Goal: Task Accomplishment & Management: Use online tool/utility

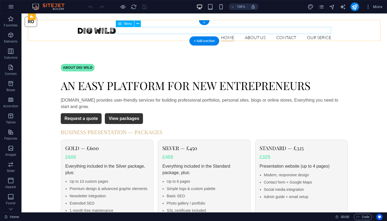
click at [316, 34] on nav "Home About us Contact OUR SERICE Open Your Company in the [GEOGRAPHIC_DATA]" at bounding box center [204, 37] width 254 height 7
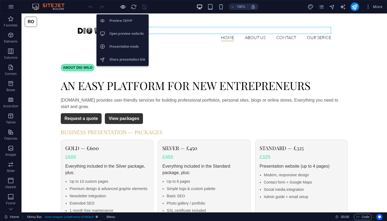
click at [121, 6] on icon "button" at bounding box center [123, 7] width 6 height 6
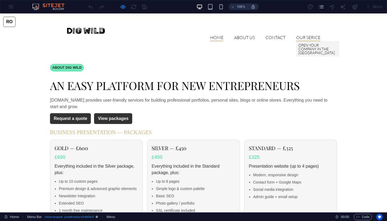
click at [308, 35] on link "OUR SERICE" at bounding box center [308, 38] width 24 height 6
click at [305, 41] on link "Open Your Company in the [GEOGRAPHIC_DATA]" at bounding box center [317, 48] width 43 height 15
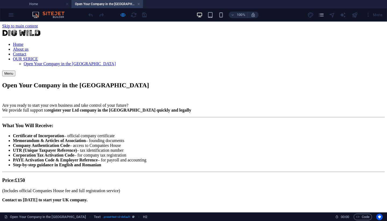
click at [150, 81] on div "Open Your Company in the [GEOGRAPHIC_DATA] Are you ready to start your own busi…" at bounding box center [193, 141] width 383 height 120
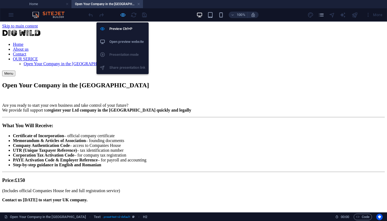
click at [123, 14] on icon "button" at bounding box center [123, 15] width 6 height 6
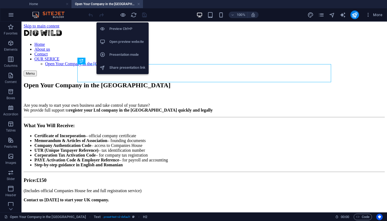
click at [116, 31] on h6 "Preview Ctrl+P" at bounding box center [127, 29] width 36 height 6
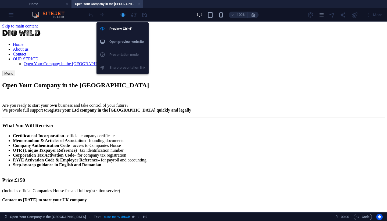
click at [123, 16] on icon "button" at bounding box center [123, 15] width 6 height 6
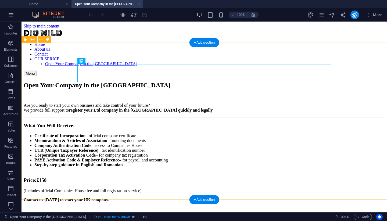
click at [86, 81] on div "Open Your Company in the [GEOGRAPHIC_DATA] Are you ready to start your own busi…" at bounding box center [204, 141] width 361 height 120
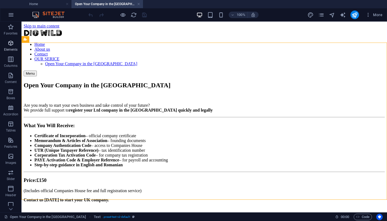
click at [8, 49] on p "Elements" at bounding box center [11, 49] width 14 height 4
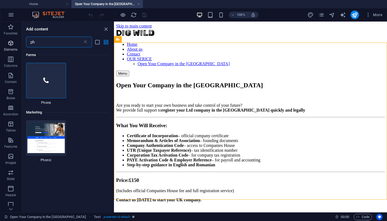
type input "p"
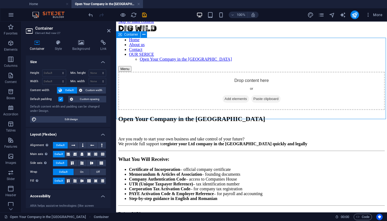
scroll to position [5, 0]
click at [230, 95] on span "Add elements" at bounding box center [236, 99] width 27 height 8
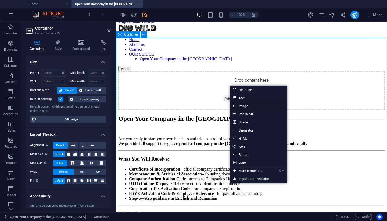
click at [239, 107] on link "Image" at bounding box center [258, 106] width 57 height 8
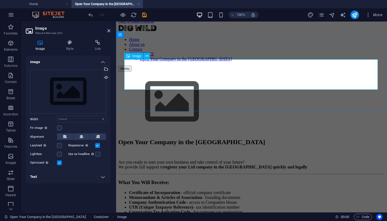
click at [136, 56] on span "Image" at bounding box center [136, 55] width 9 height 3
click at [147, 56] on icon at bounding box center [146, 56] width 3 height 6
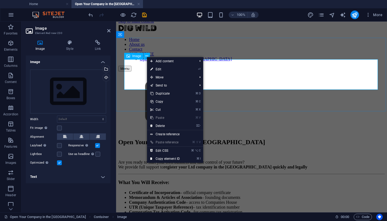
click at [138, 73] on figure at bounding box center [251, 102] width 267 height 62
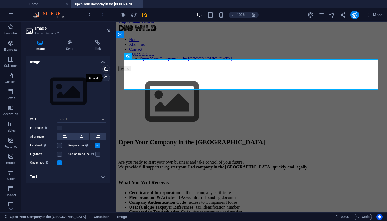
click at [107, 77] on div "Upload" at bounding box center [106, 78] width 8 height 8
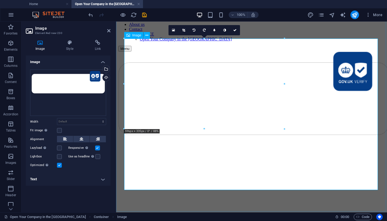
scroll to position [29, 0]
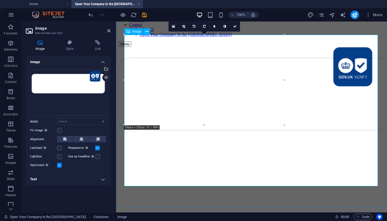
click at [205, 104] on figure at bounding box center [251, 128] width 267 height 162
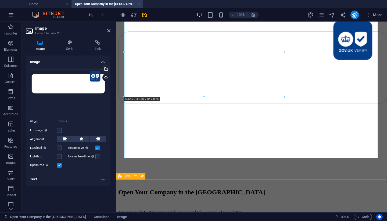
scroll to position [48, 0]
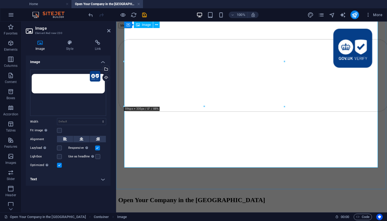
click at [143, 148] on figure at bounding box center [251, 109] width 267 height 162
click at [136, 179] on div at bounding box center [251, 109] width 267 height 162
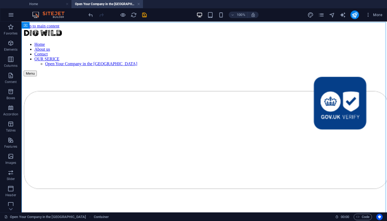
scroll to position [0, 0]
click at [148, 129] on figure at bounding box center [204, 185] width 361 height 219
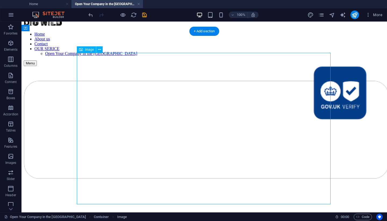
scroll to position [11, 0]
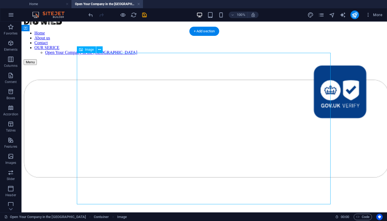
click at [148, 129] on figure at bounding box center [204, 174] width 361 height 219
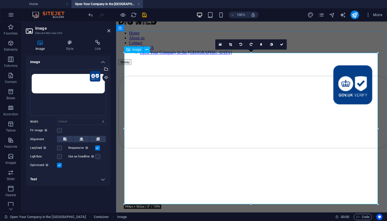
click at [147, 99] on figure at bounding box center [251, 146] width 267 height 162
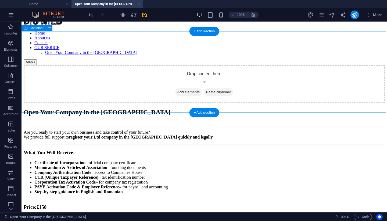
click at [182, 88] on span "Add elements" at bounding box center [188, 92] width 27 height 8
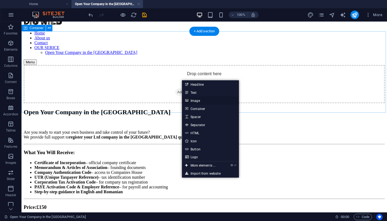
click at [192, 101] on link "Image" at bounding box center [210, 100] width 57 height 8
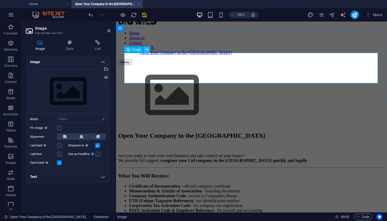
click at [146, 49] on icon at bounding box center [146, 50] width 3 height 6
click at [81, 91] on div "Drag files here, click to choose files or select files from Files or our free s…" at bounding box center [68, 91] width 76 height 44
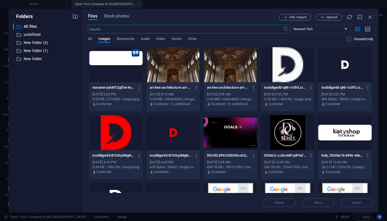
scroll to position [0, 0]
click at [138, 88] on icon "button" at bounding box center [139, 87] width 5 height 5
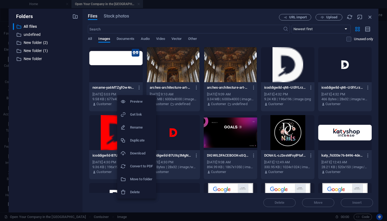
click at [132, 191] on h6 "Delete" at bounding box center [141, 192] width 23 height 6
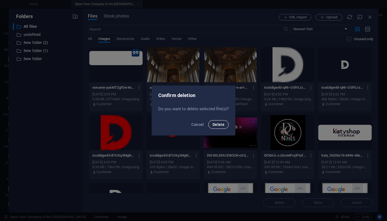
click at [221, 123] on span "Delete" at bounding box center [219, 124] width 12 height 4
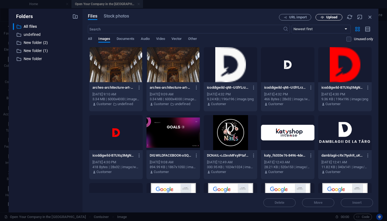
click at [327, 18] on span "Upload" at bounding box center [331, 17] width 11 height 3
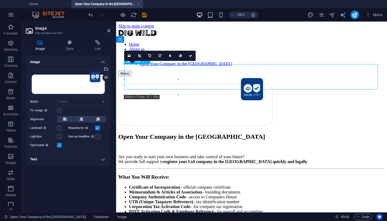
drag, startPoint x: 174, startPoint y: 78, endPoint x: 204, endPoint y: 80, distance: 30.0
click at [204, 80] on figure at bounding box center [251, 101] width 267 height 51
drag, startPoint x: 294, startPoint y: 101, endPoint x: 219, endPoint y: 79, distance: 78.5
click at [176, 133] on div "Open Your Company in the [GEOGRAPHIC_DATA] Are you ready to start your own busi…" at bounding box center [251, 193] width 267 height 120
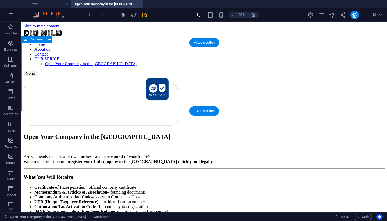
drag, startPoint x: 140, startPoint y: 110, endPoint x: 140, endPoint y: 104, distance: 5.9
click at [140, 104] on div at bounding box center [204, 101] width 361 height 51
click at [140, 78] on figure at bounding box center [204, 101] width 361 height 51
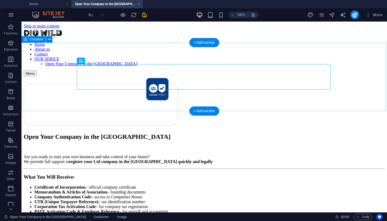
click at [136, 95] on div at bounding box center [204, 101] width 361 height 51
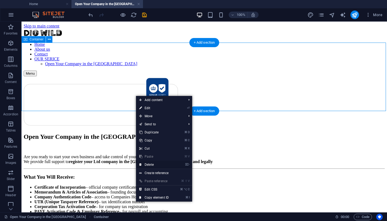
click at [148, 164] on link "⌦ Delete" at bounding box center [154, 164] width 36 height 8
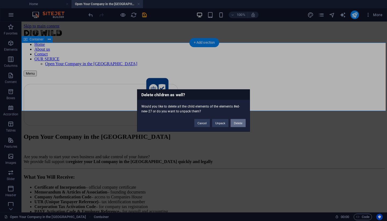
click at [238, 122] on button "Delete" at bounding box center [238, 123] width 15 height 8
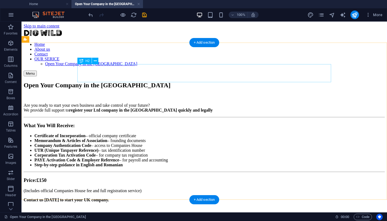
click at [176, 81] on div "Open Your Company in the [GEOGRAPHIC_DATA]" at bounding box center [204, 84] width 361 height 7
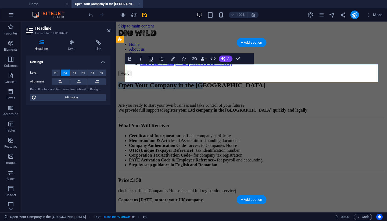
click at [179, 81] on h2 "Open Your Company in the [GEOGRAPHIC_DATA]" at bounding box center [251, 84] width 267 height 7
click at [304, 81] on h2 "Open Your Company in the [GEOGRAPHIC_DATA]" at bounding box center [251, 84] width 267 height 7
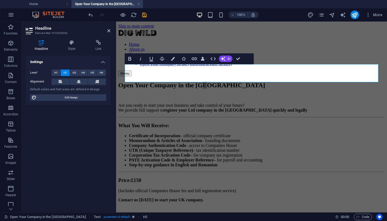
click at [72, 43] on icon at bounding box center [71, 42] width 25 height 5
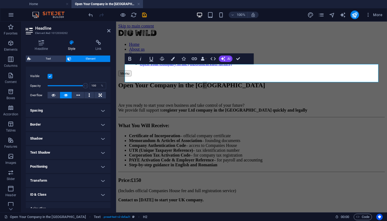
scroll to position [64, 0]
click at [50, 157] on h4 "Text Shadow" at bounding box center [68, 153] width 85 height 13
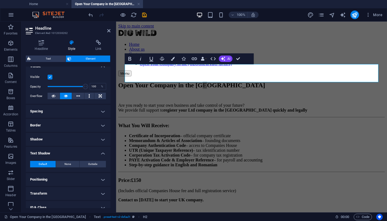
click at [49, 140] on h4 "Shadow" at bounding box center [68, 139] width 85 height 13
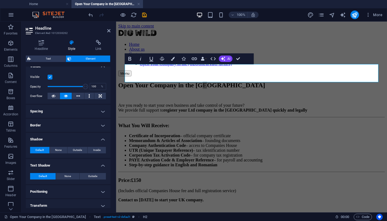
click at [49, 124] on h4 "Border" at bounding box center [68, 125] width 85 height 13
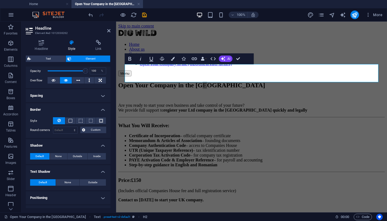
scroll to position [80, 0]
click at [92, 129] on span "Custom" at bounding box center [96, 129] width 18 height 6
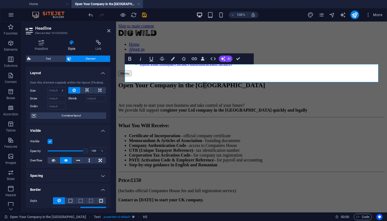
scroll to position [0, 0]
click at [70, 42] on icon at bounding box center [71, 42] width 25 height 5
click at [109, 31] on icon at bounding box center [108, 31] width 3 height 4
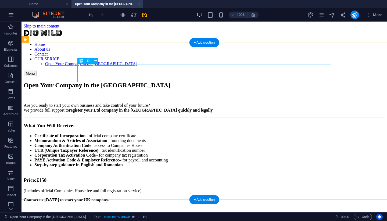
click at [263, 81] on div "Open Your Company in the [GEOGRAPHIC_DATA]" at bounding box center [204, 84] width 361 height 7
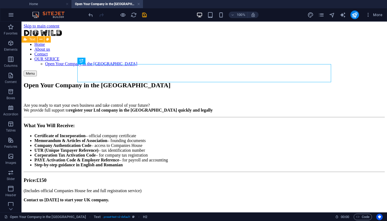
click at [186, 81] on div "Open Your Company in the [GEOGRAPHIC_DATA] Are you ready to start your own busi…" at bounding box center [204, 141] width 361 height 120
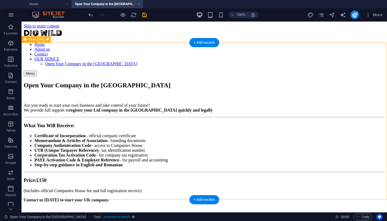
click at [41, 39] on icon at bounding box center [41, 40] width 3 height 6
click at [8, 47] on span "Elements" at bounding box center [11, 46] width 22 height 13
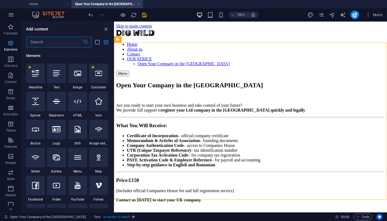
scroll to position [57, 0]
click at [100, 135] on div at bounding box center [98, 128] width 19 height 19
select select "ms"
select select "s"
select select "progressive"
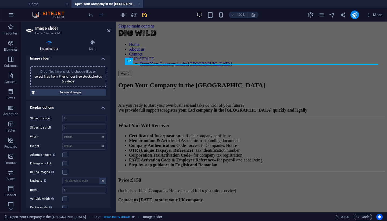
scroll to position [2, 0]
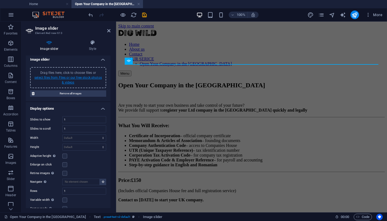
click at [67, 78] on link "select files from Files or our free stock photos & videos" at bounding box center [68, 80] width 68 height 9
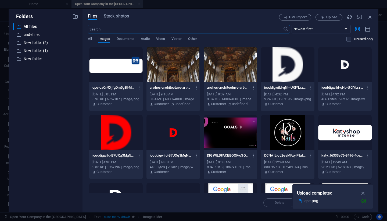
click at [120, 66] on div at bounding box center [116, 64] width 54 height 35
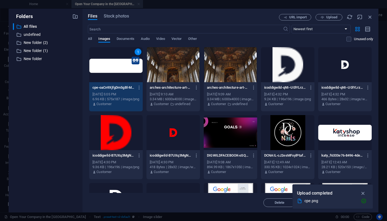
click at [98, 65] on div "1" at bounding box center [116, 64] width 54 height 35
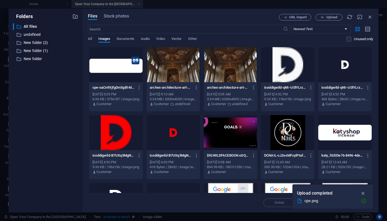
click at [103, 64] on div at bounding box center [116, 64] width 54 height 35
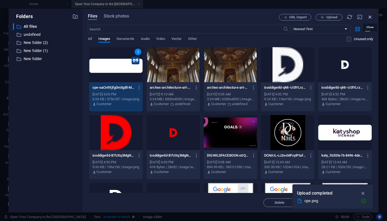
click at [371, 16] on icon "button" at bounding box center [370, 17] width 6 height 6
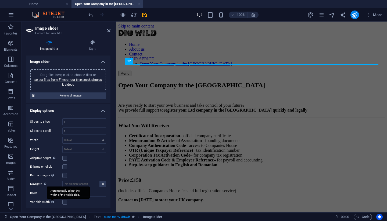
scroll to position [0, 0]
click at [90, 45] on h4 "Style" at bounding box center [93, 45] width 36 height 11
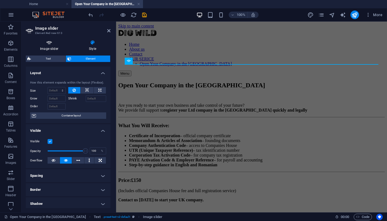
click at [46, 50] on h4 "Image slider" at bounding box center [50, 45] width 49 height 11
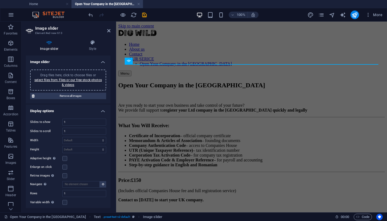
click at [50, 41] on icon at bounding box center [49, 42] width 47 height 5
click at [68, 95] on span "Remove all images" at bounding box center [70, 96] width 68 height 6
click at [67, 84] on link "select files from Files or our free stock photos & videos" at bounding box center [68, 82] width 68 height 9
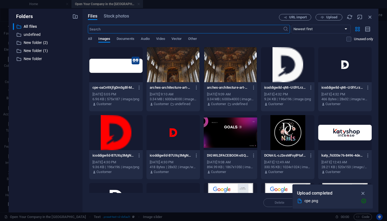
click at [102, 68] on div at bounding box center [116, 64] width 54 height 35
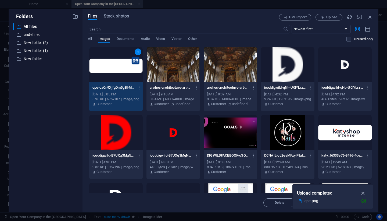
click at [365, 193] on icon "button" at bounding box center [363, 193] width 6 height 6
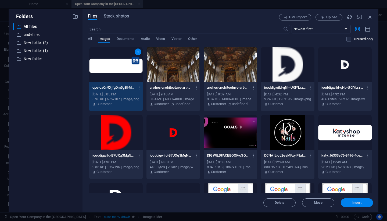
click at [360, 204] on span "Insert" at bounding box center [357, 202] width 9 height 3
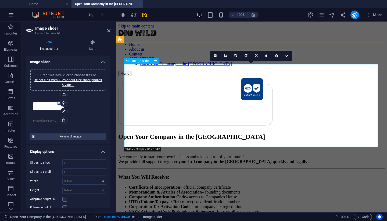
click at [273, 88] on img "1/1" at bounding box center [195, 101] width 155 height 50
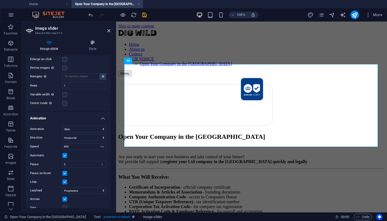
scroll to position [149, 0]
click at [73, 146] on input "800" at bounding box center [84, 145] width 43 height 6
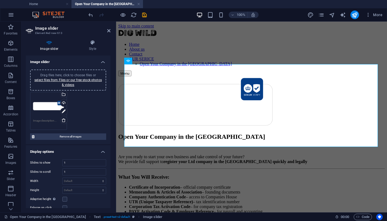
scroll to position [0, 0]
click at [63, 118] on icon at bounding box center [64, 120] width 4 height 4
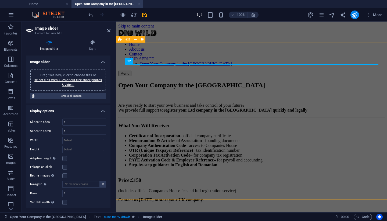
click at [253, 81] on div "Open Your Company in the [GEOGRAPHIC_DATA] Are you ready to start your own busi…" at bounding box center [251, 141] width 267 height 120
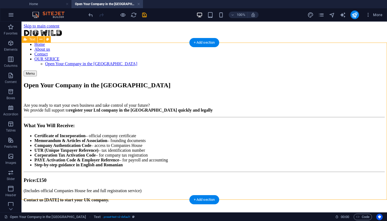
click at [160, 81] on div "Open Your Company in the [GEOGRAPHIC_DATA] Are you ready to start your own busi…" at bounding box center [204, 141] width 361 height 120
click at [10, 34] on p "Favorites" at bounding box center [11, 33] width 14 height 4
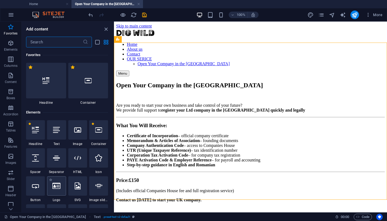
click at [59, 193] on div at bounding box center [56, 185] width 19 height 19
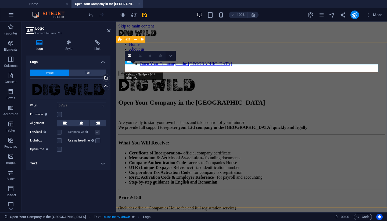
click at [171, 57] on link at bounding box center [171, 56] width 10 height 10
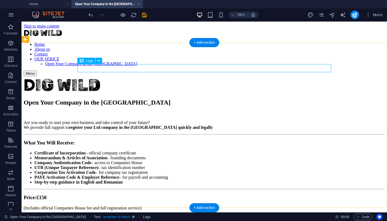
click at [92, 76] on div at bounding box center [204, 84] width 361 height 17
click at [99, 61] on icon at bounding box center [98, 61] width 3 height 6
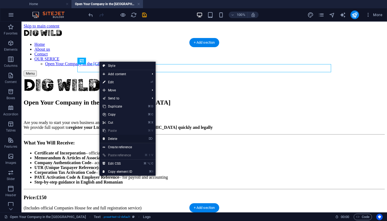
click at [112, 138] on link "⌦ Delete" at bounding box center [118, 138] width 36 height 8
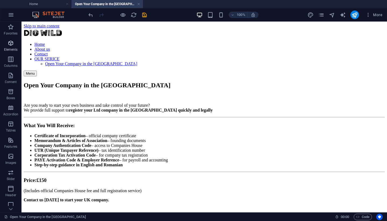
click at [10, 47] on span "Elements" at bounding box center [11, 46] width 22 height 13
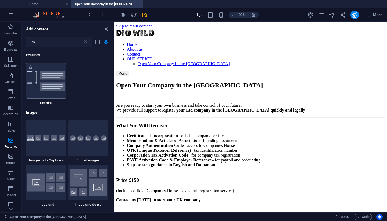
scroll to position [478, 0]
type input "im"
click at [48, 143] on div at bounding box center [46, 136] width 40 height 35
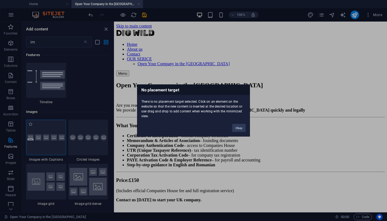
click at [48, 143] on div "No placement target There is no placement target selected. Click on an element …" at bounding box center [193, 110] width 387 height 221
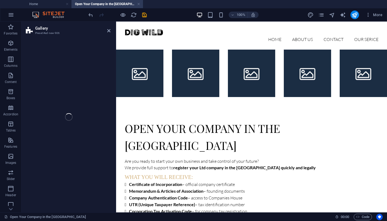
select select "rem"
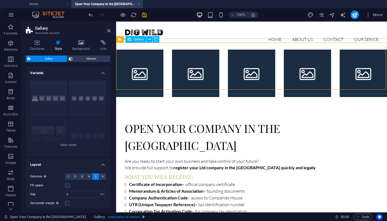
click at [145, 70] on li at bounding box center [139, 72] width 47 height 47
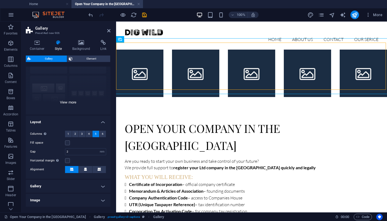
scroll to position [60, 0]
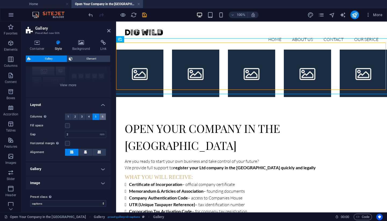
click at [102, 117] on span "6" at bounding box center [103, 116] width 2 height 6
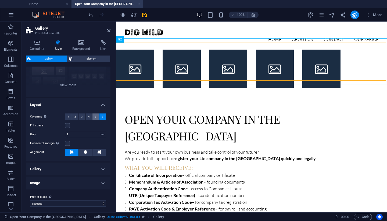
click at [95, 116] on span "5" at bounding box center [96, 116] width 2 height 6
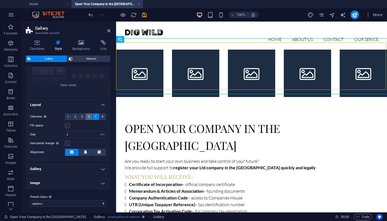
click at [88, 116] on span "4" at bounding box center [89, 116] width 2 height 6
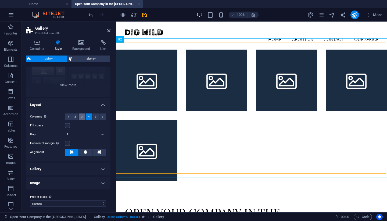
click at [79, 117] on button "3" at bounding box center [82, 116] width 7 height 6
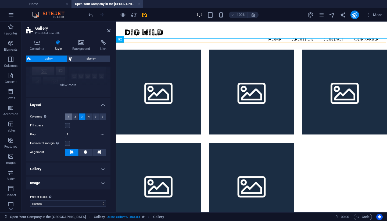
click at [67, 115] on button "1" at bounding box center [68, 116] width 7 height 6
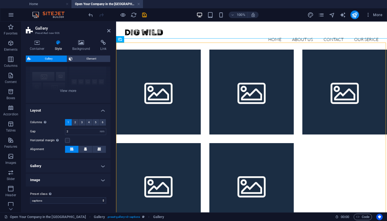
scroll to position [54, 0]
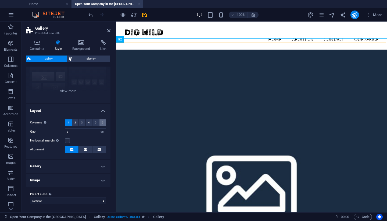
click at [104, 123] on button "6" at bounding box center [103, 122] width 7 height 6
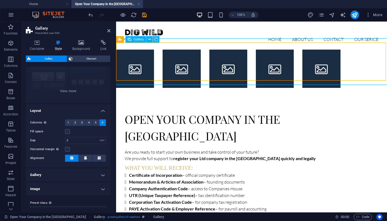
click at [135, 61] on li at bounding box center [135, 68] width 38 height 38
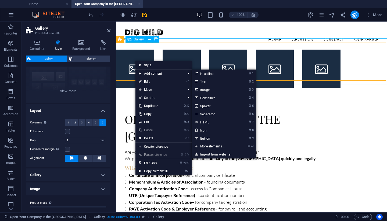
click at [133, 67] on li at bounding box center [135, 68] width 38 height 38
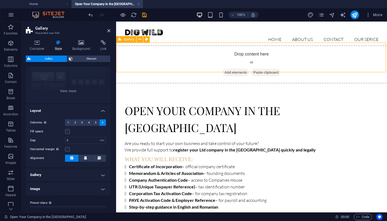
click at [229, 69] on span "Add elements" at bounding box center [236, 73] width 27 height 8
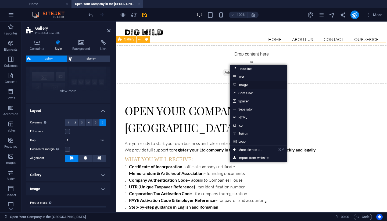
click at [235, 84] on icon at bounding box center [234, 85] width 3 height 8
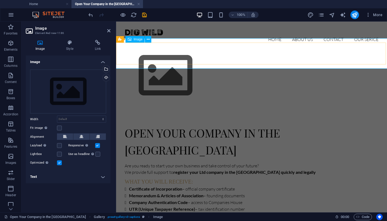
click at [139, 54] on figure at bounding box center [252, 75] width 280 height 61
click at [107, 76] on div "Upload" at bounding box center [106, 78] width 8 height 8
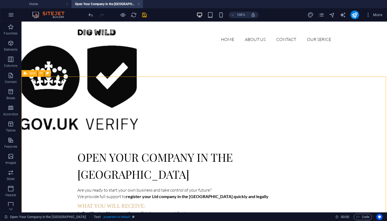
drag, startPoint x: 80, startPoint y: 76, endPoint x: 176, endPoint y: 95, distance: 97.1
click at [176, 126] on div "Open Your Company in the [GEOGRAPHIC_DATA] Are you ready to start your own busi…" at bounding box center [205, 214] width 366 height 176
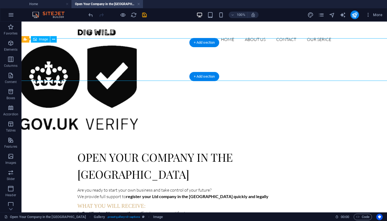
drag, startPoint x: 60, startPoint y: 59, endPoint x: 129, endPoint y: 60, distance: 68.9
click at [129, 60] on figure at bounding box center [204, 87] width 374 height 85
click at [70, 60] on figure at bounding box center [204, 87] width 374 height 85
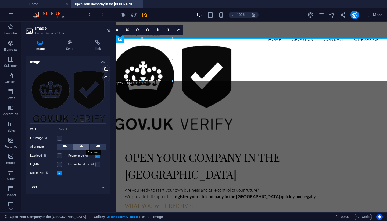
click at [80, 145] on icon at bounding box center [82, 146] width 4 height 6
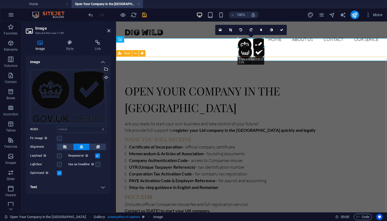
drag, startPoint x: 251, startPoint y: 80, endPoint x: 264, endPoint y: 57, distance: 26.5
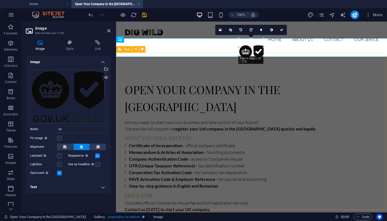
type input "92"
select select "px"
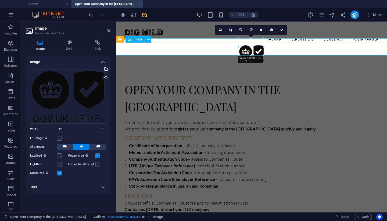
click at [248, 47] on figure at bounding box center [252, 53] width 280 height 17
click at [251, 45] on figure at bounding box center [252, 53] width 280 height 17
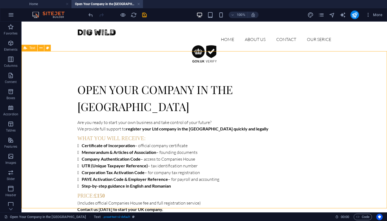
drag, startPoint x: 156, startPoint y: 51, endPoint x: 251, endPoint y: 63, distance: 95.9
click at [251, 63] on div "Open Your Company in the [GEOGRAPHIC_DATA] Are you ready to start your own busi…" at bounding box center [205, 146] width 366 height 176
click at [205, 47] on figure at bounding box center [204, 53] width 374 height 17
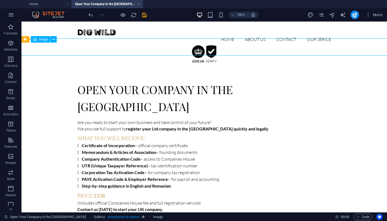
click at [205, 47] on figure at bounding box center [204, 53] width 374 height 17
select select "px"
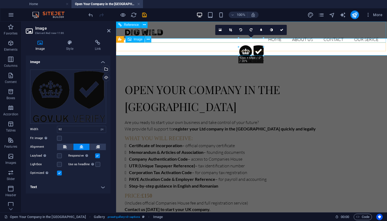
click at [148, 39] on icon at bounding box center [148, 40] width 3 height 6
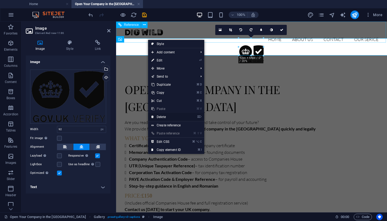
click at [162, 116] on link "⌦ Delete" at bounding box center [166, 117] width 36 height 8
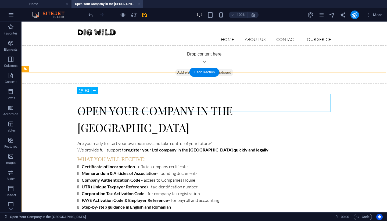
click at [247, 102] on div "Open Your Company in the [GEOGRAPHIC_DATA]" at bounding box center [204, 118] width 254 height 35
select select "px"
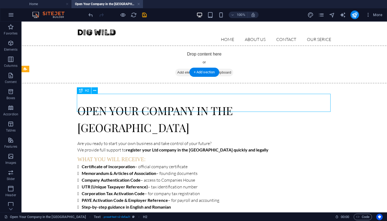
select select "px"
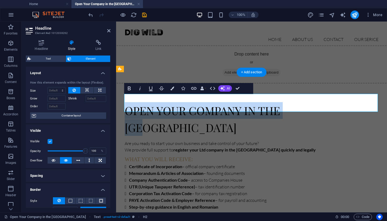
click at [310, 107] on h2 "Open Your Company in the [GEOGRAPHIC_DATA]" at bounding box center [252, 118] width 254 height 35
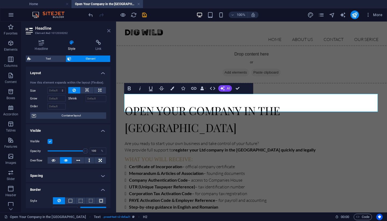
click at [109, 30] on icon at bounding box center [108, 31] width 3 height 4
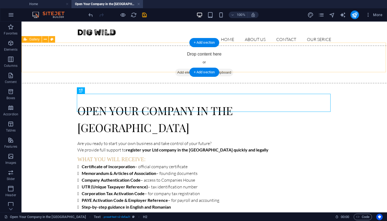
click at [151, 60] on div "Drop content here or Add elements Paste clipboard" at bounding box center [204, 64] width 374 height 38
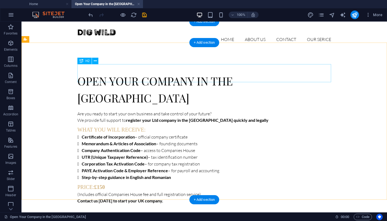
click at [165, 72] on div "Open Your Company in the [GEOGRAPHIC_DATA]" at bounding box center [204, 88] width 254 height 35
click at [150, 49] on div "Open Your Company in the [GEOGRAPHIC_DATA] Are you ready to start your own busi…" at bounding box center [205, 137] width 366 height 176
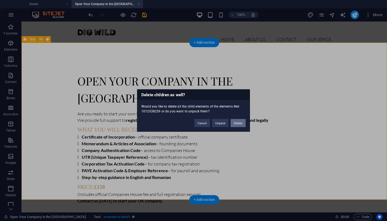
click at [234, 124] on button "Delete" at bounding box center [238, 123] width 15 height 8
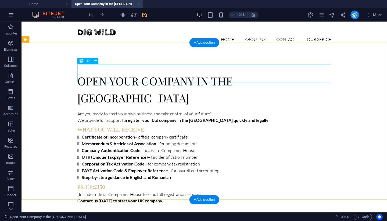
click at [231, 71] on div "Open Your Company in the [GEOGRAPHIC_DATA]" at bounding box center [204, 88] width 254 height 35
click at [257, 74] on div "Open Your Company in the [GEOGRAPHIC_DATA]" at bounding box center [204, 88] width 254 height 35
select select "px"
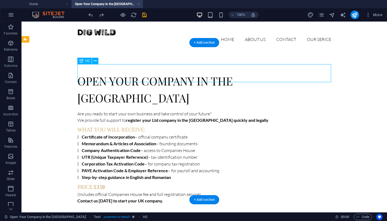
select select "px"
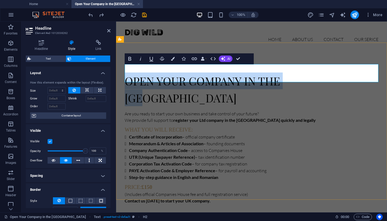
click at [311, 75] on h2 "Open Your Company in the [GEOGRAPHIC_DATA]" at bounding box center [252, 88] width 254 height 35
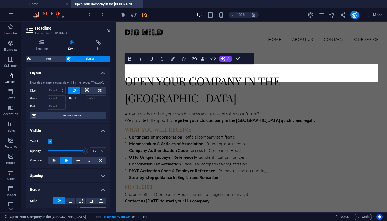
click at [10, 74] on icon "button" at bounding box center [11, 75] width 6 height 6
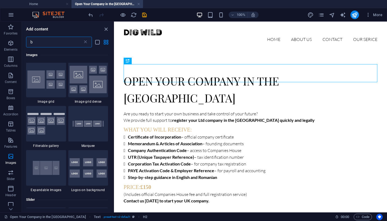
scroll to position [1621, 0]
type input "b"
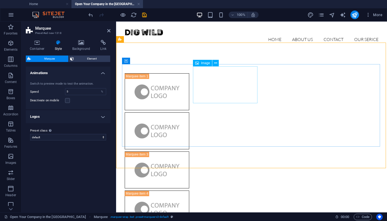
click at [189, 112] on figure at bounding box center [157, 130] width 65 height 37
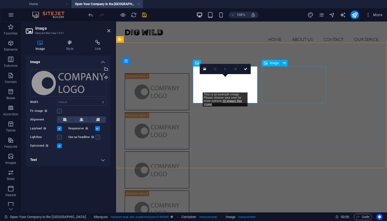
click at [189, 151] on figure at bounding box center [157, 169] width 65 height 37
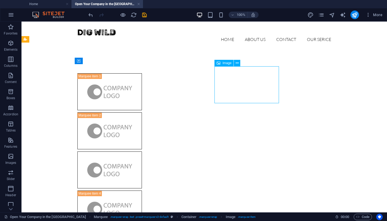
click at [142, 151] on figure at bounding box center [109, 169] width 65 height 37
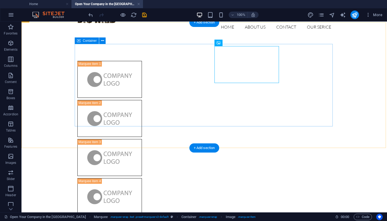
scroll to position [20, 0]
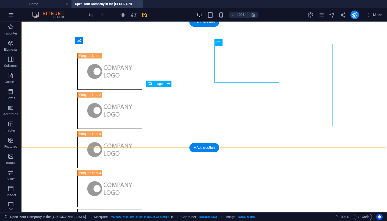
click at [166, 83] on button at bounding box center [168, 83] width 6 height 6
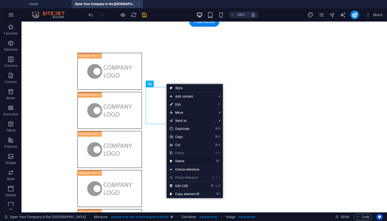
click at [183, 160] on link "⌦ Delete" at bounding box center [185, 161] width 36 height 8
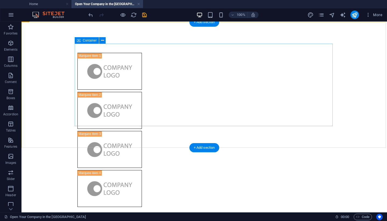
click at [159, 115] on div at bounding box center [204, 130] width 258 height 158
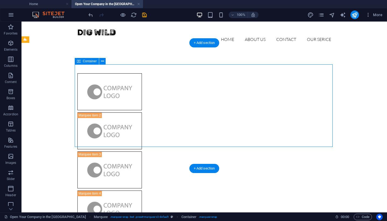
scroll to position [0, 0]
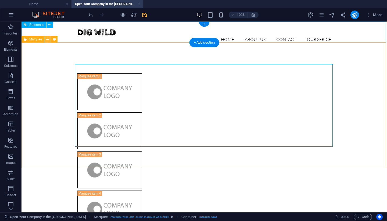
click at [48, 39] on icon at bounding box center [47, 40] width 3 height 6
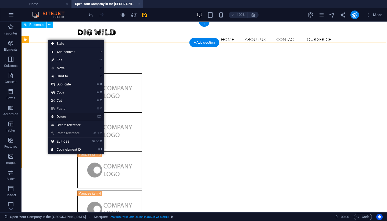
click at [68, 116] on link "⌦ Delete" at bounding box center [66, 116] width 36 height 8
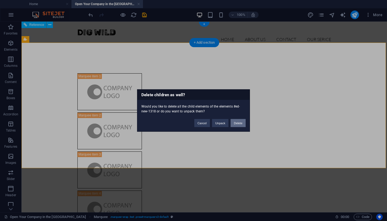
click at [236, 123] on button "Delete" at bounding box center [238, 123] width 15 height 8
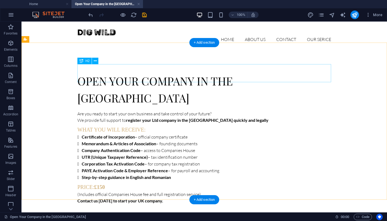
click at [225, 77] on div "Open Your Company in the [GEOGRAPHIC_DATA]" at bounding box center [204, 88] width 254 height 35
click at [265, 77] on div "Open Your Company in the [GEOGRAPHIC_DATA]" at bounding box center [204, 88] width 254 height 35
select select "px"
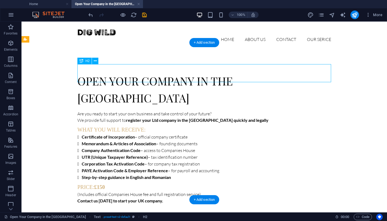
select select "px"
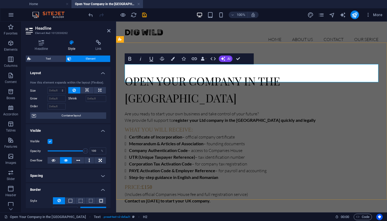
click at [307, 75] on h2 "Open Your Company in the [GEOGRAPHIC_DATA]" at bounding box center [252, 88] width 254 height 35
click at [9, 41] on icon "button" at bounding box center [11, 43] width 6 height 6
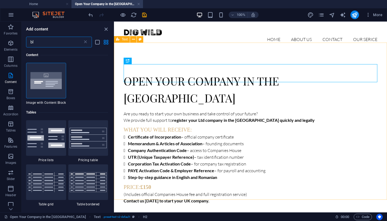
type input "b"
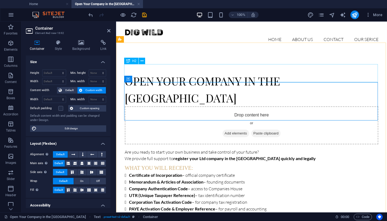
scroll to position [0, 0]
click at [226, 129] on span "Add elements" at bounding box center [235, 133] width 27 height 8
click at [109, 30] on icon at bounding box center [108, 31] width 3 height 4
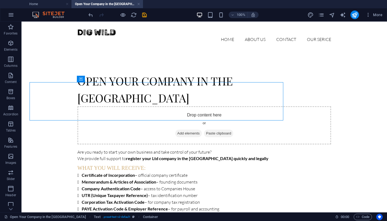
scroll to position [0, 0]
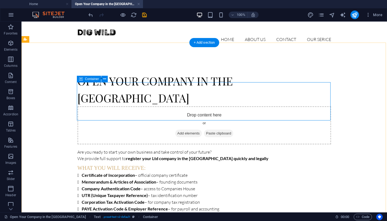
click at [109, 111] on div "Drop content here or Add elements Paste clipboard" at bounding box center [204, 125] width 254 height 38
click at [106, 79] on button at bounding box center [104, 79] width 6 height 6
click at [106, 80] on icon at bounding box center [104, 79] width 3 height 6
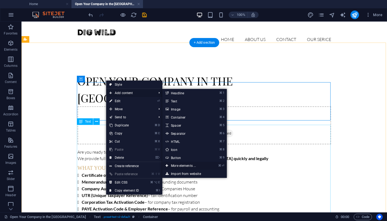
click at [191, 167] on link "⌘ ⏎ More elements ..." at bounding box center [184, 165] width 44 height 8
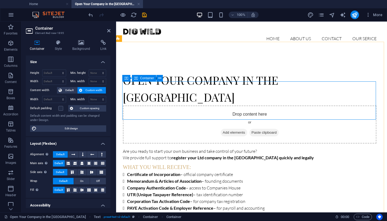
scroll to position [1, 2]
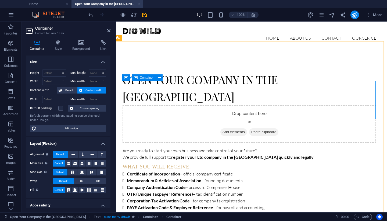
click at [183, 106] on div "Drop content here or Add elements Paste clipboard" at bounding box center [250, 124] width 254 height 38
click at [149, 76] on span "Container" at bounding box center [147, 77] width 14 height 3
click at [145, 77] on div "Container" at bounding box center [134, 77] width 24 height 6
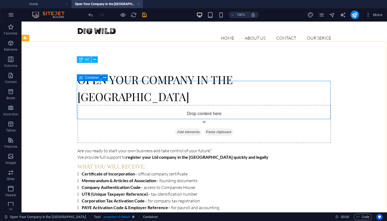
click at [80, 77] on icon at bounding box center [81, 77] width 4 height 6
click at [109, 72] on div "Open Your Company in the [GEOGRAPHIC_DATA]" at bounding box center [204, 87] width 254 height 35
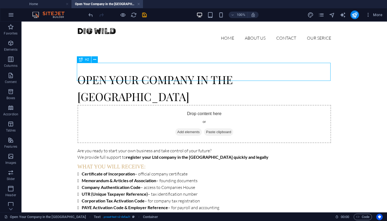
click at [109, 72] on div "Open Your Company in the [GEOGRAPHIC_DATA]" at bounding box center [204, 87] width 254 height 35
select select "px"
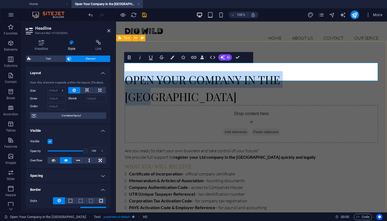
click at [117, 74] on div "Open Your Company in the [GEOGRAPHIC_DATA] Drop content here or Add elements Pa…" at bounding box center [251, 155] width 271 height 214
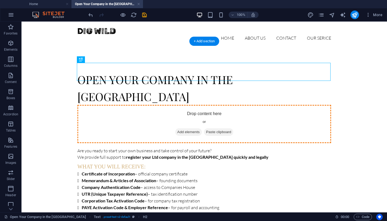
drag, startPoint x: 106, startPoint y: 81, endPoint x: 90, endPoint y: 94, distance: 20.9
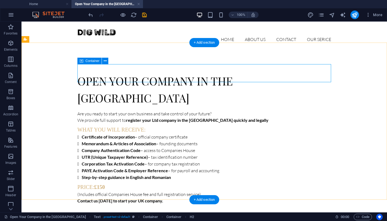
click at [95, 62] on span "Container" at bounding box center [93, 60] width 14 height 3
click at [270, 74] on div "Open Your Company in the [GEOGRAPHIC_DATA]" at bounding box center [204, 88] width 254 height 35
select select "px"
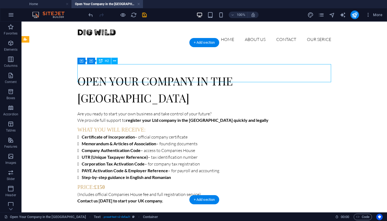
select select "px"
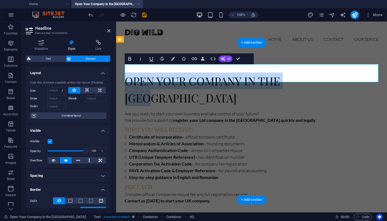
click at [299, 73] on h2 "Open Your Company in the [GEOGRAPHIC_DATA]" at bounding box center [252, 88] width 254 height 35
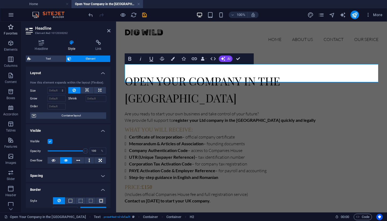
click at [13, 29] on icon "button" at bounding box center [11, 27] width 6 height 6
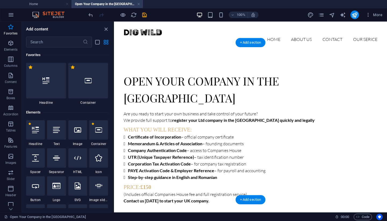
click at [129, 73] on div "Open Your Company in the [GEOGRAPHIC_DATA]" at bounding box center [251, 88] width 254 height 35
click at [145, 73] on div "Open Your Company in the [GEOGRAPHIC_DATA]" at bounding box center [251, 88] width 254 height 35
select select "px"
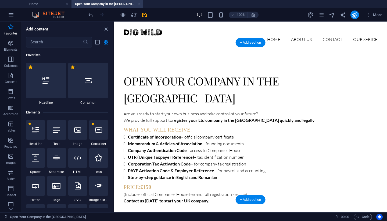
select select "px"
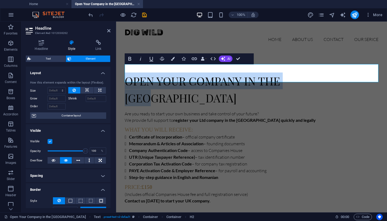
click at [145, 41] on div "Home About us Contact OUR SERICE Open Your Company in the [GEOGRAPHIC_DATA] Menu" at bounding box center [251, 36] width 271 height 28
click at [120, 122] on div "Open Your Company in the [GEOGRAPHIC_DATA] Are you ready to start your own busi…" at bounding box center [251, 137] width 271 height 176
click at [152, 128] on div "Are you ready to start your own business and take control of your future? We pr…" at bounding box center [252, 156] width 254 height 93
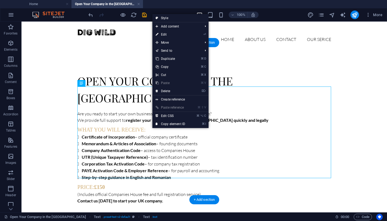
click at [125, 79] on div "Open Your Company in the [GEOGRAPHIC_DATA]" at bounding box center [204, 88] width 254 height 35
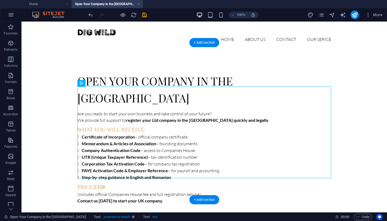
click at [128, 75] on div "Open Your Company in the [GEOGRAPHIC_DATA]" at bounding box center [204, 88] width 254 height 35
click at [119, 71] on div "Open Your Company in the [GEOGRAPHIC_DATA]" at bounding box center [204, 88] width 254 height 35
select select "px"
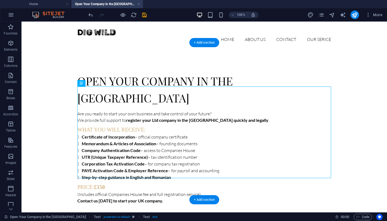
select select "px"
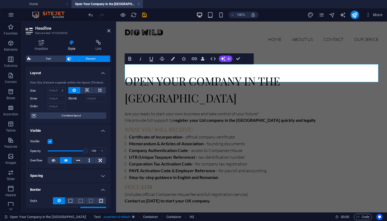
click at [186, 72] on h2 "Open Your Company in the [GEOGRAPHIC_DATA]" at bounding box center [252, 88] width 254 height 35
click at [312, 77] on h2 "Open Your Company in the [GEOGRAPHIC_DATA]" at bounding box center [252, 88] width 254 height 35
click at [215, 36] on nav "Home About us Contact OUR SERICE Open Your Company in the [GEOGRAPHIC_DATA]" at bounding box center [252, 39] width 254 height 7
click at [216, 36] on nav "Home About us Contact OUR SERICE Open Your Company in the [GEOGRAPHIC_DATA]" at bounding box center [252, 39] width 254 height 7
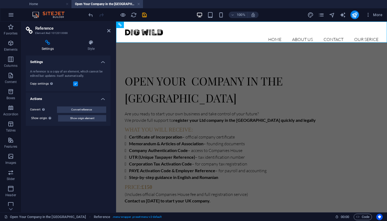
click at [213, 55] on div "Open Your Company in the [GEOGRAPHIC_DATA] Are you ready to start your own busi…" at bounding box center [251, 137] width 271 height 176
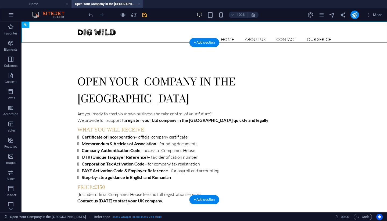
click at [150, 71] on div "Open Your Company in the [GEOGRAPHIC_DATA]" at bounding box center [204, 88] width 254 height 35
select select "px"
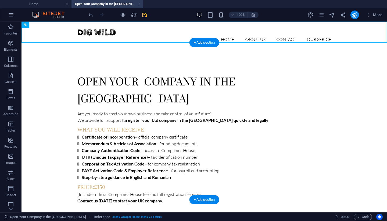
select select "px"
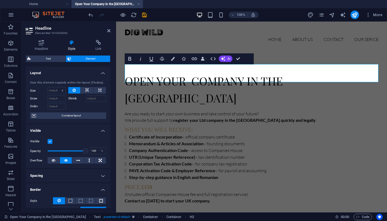
click at [147, 41] on div "Home About us Contact OUR SERICE Open Your Company in the [GEOGRAPHIC_DATA] Menu" at bounding box center [251, 36] width 271 height 28
click at [148, 49] on div "Open Your Company in the [GEOGRAPHIC_DATA] Are you ready to start your own busi…" at bounding box center [251, 137] width 271 height 176
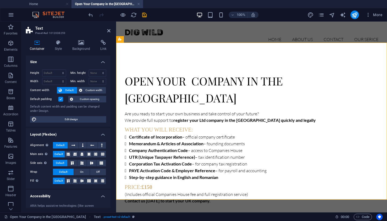
click at [150, 49] on div "Open Your Company in the [GEOGRAPHIC_DATA] Are you ready to start your own busi…" at bounding box center [251, 137] width 271 height 176
drag, startPoint x: 36, startPoint y: 44, endPoint x: 71, endPoint y: 54, distance: 36.2
click at [71, 54] on div "Container Style Background Link Size Height Default px rem % vh vw Min. height …" at bounding box center [68, 124] width 85 height 168
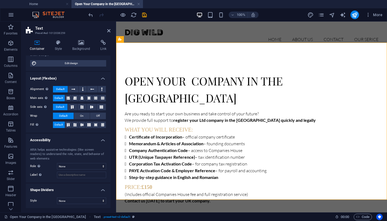
scroll to position [55, 0]
click at [239, 39] on div "Home About us Contact OUR SERICE Open Your Company in the [GEOGRAPHIC_DATA] Menu" at bounding box center [251, 36] width 271 height 28
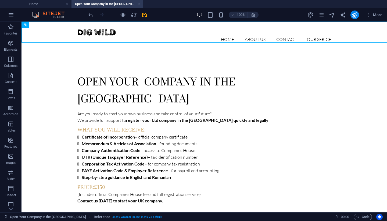
click at [173, 206] on html "Skip to main content Home About us Contact OUR SERICE Open Your Company in the …" at bounding box center [205, 124] width 366 height 204
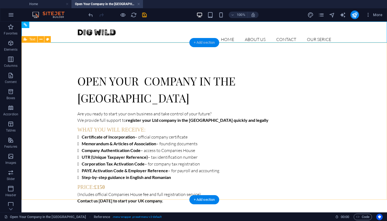
click at [198, 41] on div "+ Add section" at bounding box center [205, 42] width 30 height 9
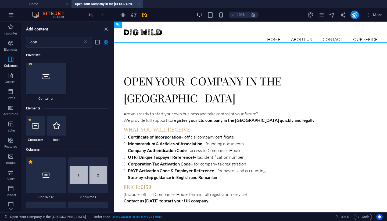
scroll to position [0, 0]
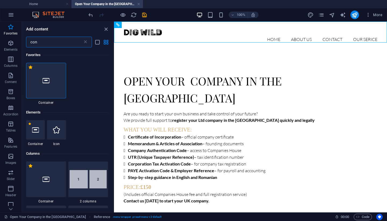
type input "con"
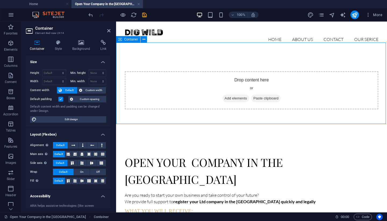
click at [227, 94] on span "Add elements" at bounding box center [236, 98] width 27 height 8
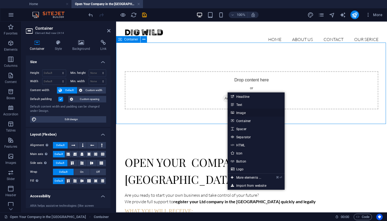
click at [240, 114] on link "Image" at bounding box center [256, 112] width 57 height 8
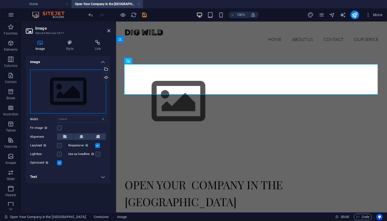
click at [70, 84] on div "Drag files here, click to choose files or select files from Files or our free s…" at bounding box center [68, 91] width 76 height 44
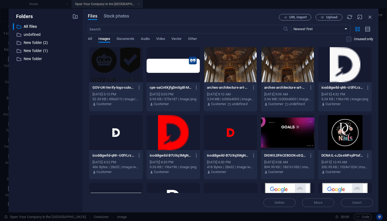
click at [70, 84] on div "​ All files All files ​ undefined undefined ​ New folder (2) New folder (2) ​ N…" at bounding box center [45, 115] width 65 height 184
click at [106, 72] on div at bounding box center [116, 64] width 54 height 35
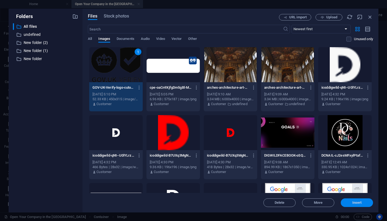
click at [352, 204] on button "Insert" at bounding box center [357, 202] width 32 height 9
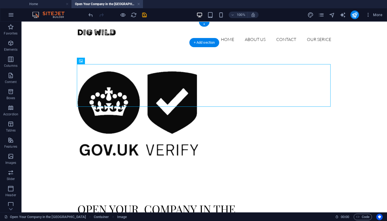
drag, startPoint x: 108, startPoint y: 72, endPoint x: 82, endPoint y: 37, distance: 43.9
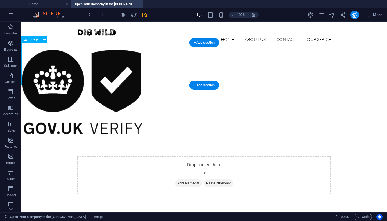
click at [36, 55] on figure at bounding box center [205, 91] width 366 height 85
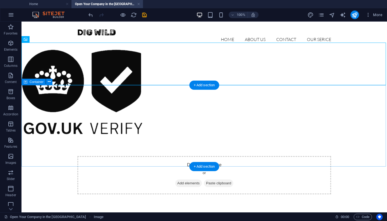
click at [98, 156] on div "Drop content here or Add elements Paste clipboard" at bounding box center [204, 175] width 254 height 38
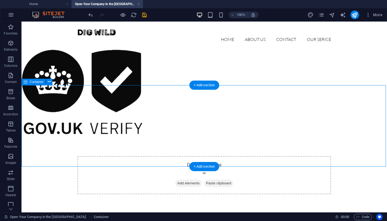
click at [47, 134] on div "Drop content here or Add elements Paste clipboard" at bounding box center [205, 174] width 366 height 81
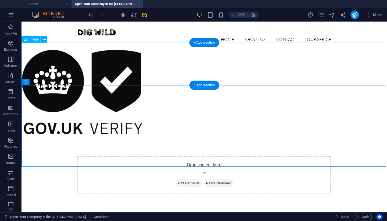
click at [39, 62] on figure at bounding box center [205, 91] width 366 height 85
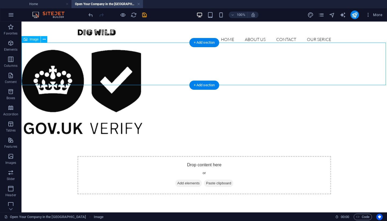
click at [71, 70] on figure at bounding box center [205, 91] width 366 height 85
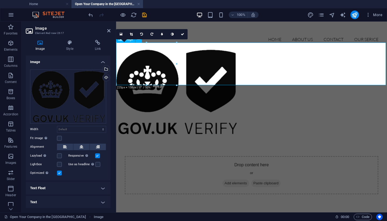
click at [137, 73] on figure at bounding box center [251, 91] width 271 height 85
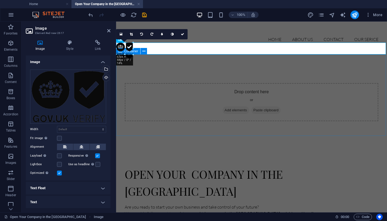
drag, startPoint x: 177, startPoint y: 86, endPoint x: 129, endPoint y: 55, distance: 56.4
type input "64"
select select "px"
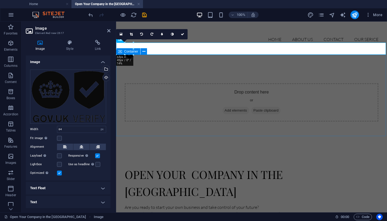
click at [139, 73] on div "Drop content here or Add elements Paste clipboard" at bounding box center [251, 102] width 271 height 81
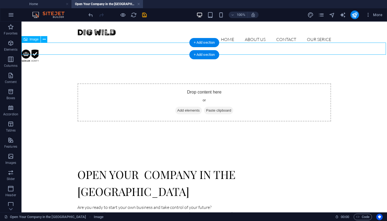
drag, startPoint x: 28, startPoint y: 46, endPoint x: 38, endPoint y: 46, distance: 10.8
click at [38, 49] on figure at bounding box center [205, 55] width 366 height 12
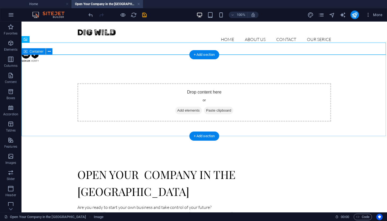
click at [117, 100] on div "Drop content here or Add elements Paste clipboard" at bounding box center [204, 102] width 254 height 38
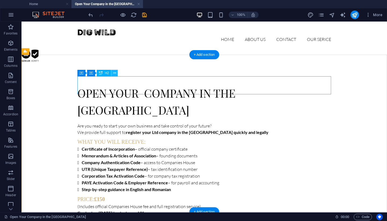
click at [114, 74] on icon at bounding box center [114, 73] width 3 height 6
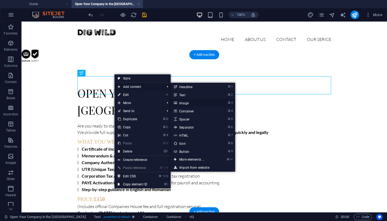
click at [187, 105] on link "⌘ 3 Image" at bounding box center [193, 103] width 44 height 8
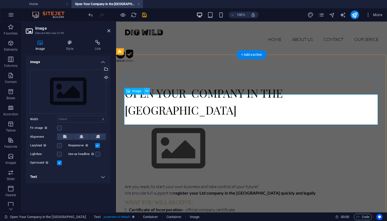
click at [146, 91] on icon at bounding box center [146, 91] width 3 height 6
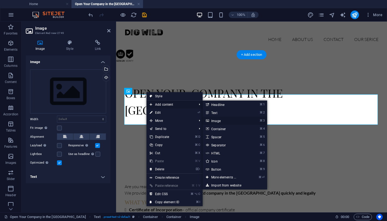
click at [230, 122] on link "⌘ 3 Image" at bounding box center [225, 120] width 44 height 8
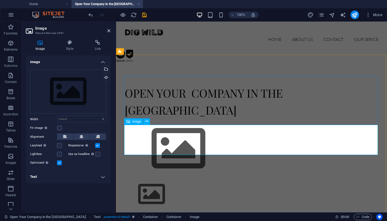
click at [164, 179] on figure at bounding box center [252, 194] width 254 height 30
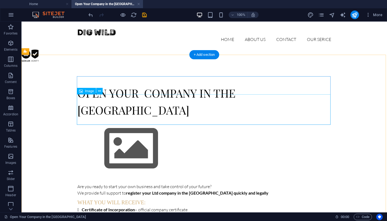
click at [108, 118] on figure at bounding box center [204, 148] width 254 height 61
click at [101, 118] on figure at bounding box center [204, 148] width 254 height 61
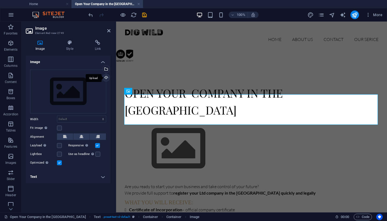
click at [106, 76] on div "Upload" at bounding box center [106, 78] width 8 height 8
click at [105, 76] on div "Upload" at bounding box center [106, 78] width 8 height 8
click at [106, 67] on div "Select files from the file manager, stock photos, or upload file(s)" at bounding box center [106, 69] width 8 height 8
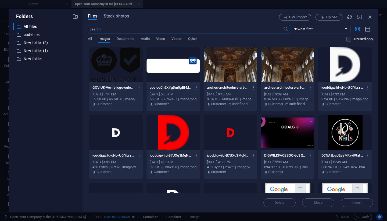
click at [106, 67] on div at bounding box center [116, 64] width 54 height 35
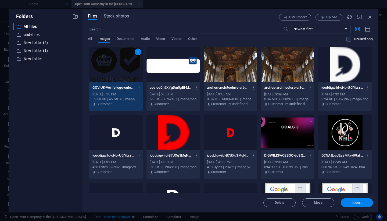
click at [360, 203] on span "Insert" at bounding box center [357, 202] width 9 height 3
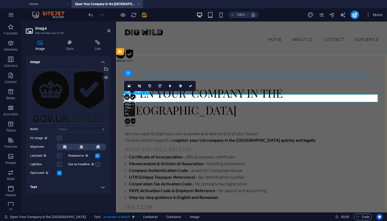
drag, startPoint x: 184, startPoint y: 136, endPoint x: 133, endPoint y: 103, distance: 61.5
type input "39"
select select "px"
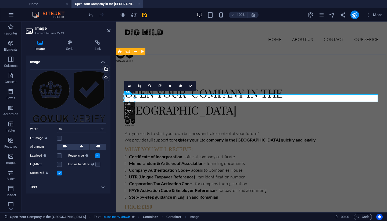
click at [119, 97] on div "Open Your Company in the [GEOGRAPHIC_DATA] Are you ready to start your own busi…" at bounding box center [251, 153] width 271 height 183
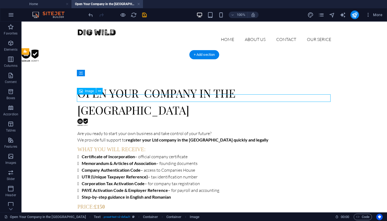
drag, startPoint x: 84, startPoint y: 98, endPoint x: 154, endPoint y: 97, distance: 69.9
click at [154, 118] on figure at bounding box center [204, 122] width 254 height 8
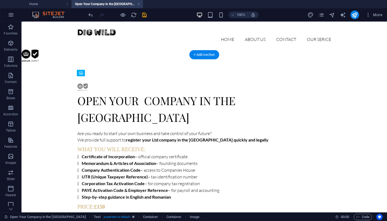
drag, startPoint x: 106, startPoint y: 112, endPoint x: 104, endPoint y: 85, distance: 27.0
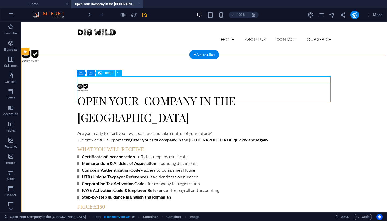
click at [95, 83] on figure at bounding box center [204, 87] width 254 height 8
select select "px"
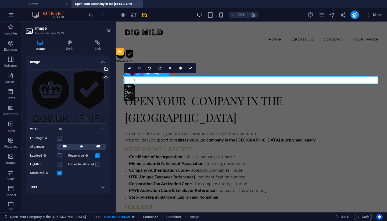
drag, startPoint x: 134, startPoint y: 76, endPoint x: 137, endPoint y: 72, distance: 5.1
click at [137, 72] on div "16:10 16:9 4:3 1:1 1:2 0" at bounding box center [160, 68] width 72 height 10
click at [135, 73] on div "16:10 16:9 4:3 1:1 1:2 0" at bounding box center [160, 68] width 72 height 10
drag, startPoint x: 135, startPoint y: 76, endPoint x: 135, endPoint y: 72, distance: 3.8
click at [135, 72] on div "16:10 16:9 4:3 1:1 1:2 0" at bounding box center [160, 68] width 72 height 10
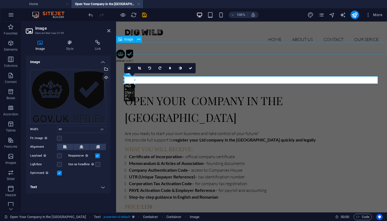
click at [123, 49] on figure at bounding box center [251, 55] width 271 height 12
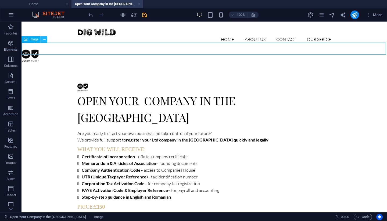
click at [45, 40] on icon at bounding box center [44, 40] width 3 height 6
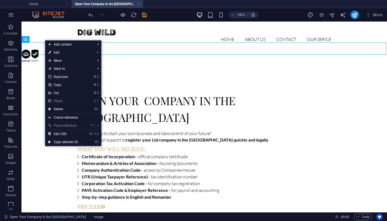
click at [61, 108] on link "⌦ Delete" at bounding box center [63, 109] width 36 height 8
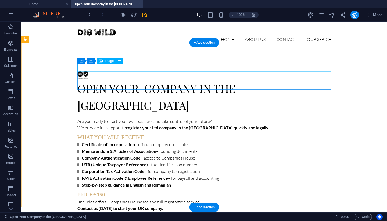
click at [82, 71] on figure at bounding box center [204, 75] width 254 height 8
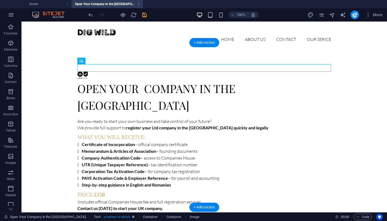
click at [91, 71] on figure at bounding box center [204, 75] width 254 height 8
select select "px"
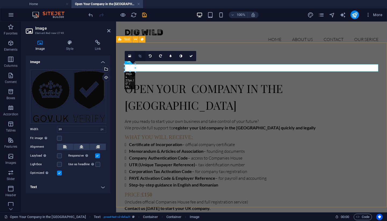
drag, startPoint x: 136, startPoint y: 65, endPoint x: 143, endPoint y: 54, distance: 13.1
click at [143, 54] on div "16:10 16:9 4:3 1:1 1:2 0" at bounding box center [161, 56] width 72 height 10
drag, startPoint x: 135, startPoint y: 64, endPoint x: 149, endPoint y: 51, distance: 19.2
click at [149, 51] on div "16:10 16:9 4:3 1:1 1:2 0" at bounding box center [161, 56] width 72 height 10
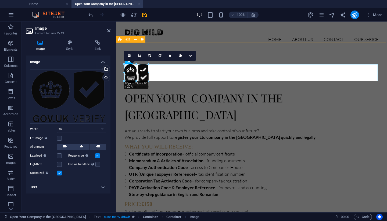
drag, startPoint x: 125, startPoint y: 71, endPoint x: 115, endPoint y: 81, distance: 13.9
type input "89"
click at [117, 90] on div "Open Your Company in the [GEOGRAPHIC_DATA] Are you ready to start your own busi…" at bounding box center [251, 145] width 271 height 192
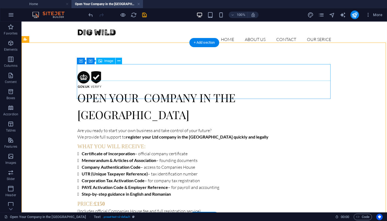
click at [93, 73] on figure at bounding box center [204, 79] width 254 height 17
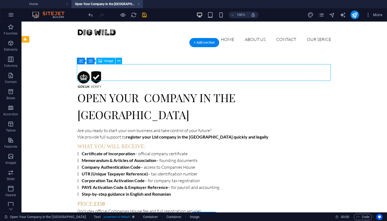
click at [82, 77] on figure at bounding box center [204, 79] width 254 height 17
select select "px"
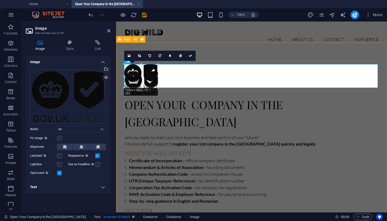
drag, startPoint x: 124, startPoint y: 80, endPoint x: 113, endPoint y: 85, distance: 11.9
type input "125"
click at [117, 98] on div "Open Your Company in the [GEOGRAPHIC_DATA] Are you ready to start your own busi…" at bounding box center [251, 148] width 271 height 199
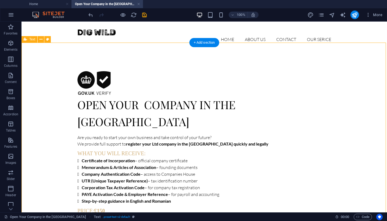
click at [66, 95] on div "Open Your Company in the [GEOGRAPHIC_DATA] Are you ready to start your own busi…" at bounding box center [205, 148] width 366 height 199
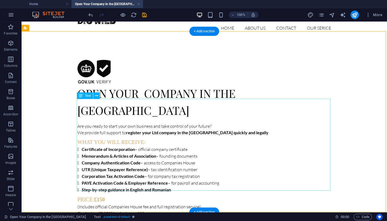
scroll to position [11, 0]
click at [199, 209] on div "+ Add section" at bounding box center [205, 211] width 30 height 9
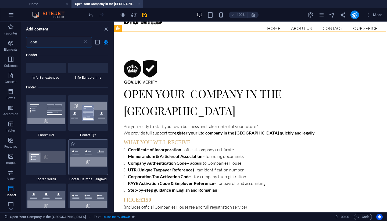
scroll to position [823, 0]
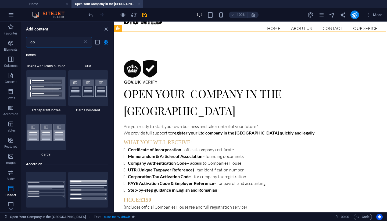
type input "c"
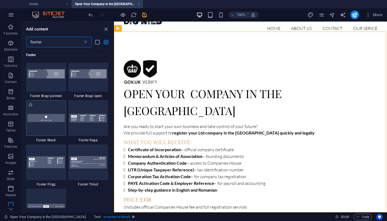
scroll to position [183, 0]
type input "footer"
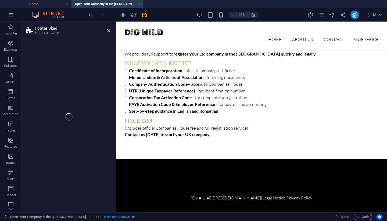
select select "rem"
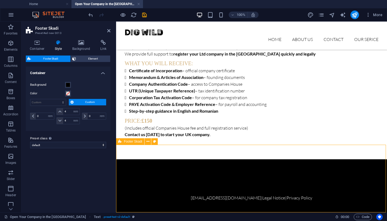
scroll to position [70, 0]
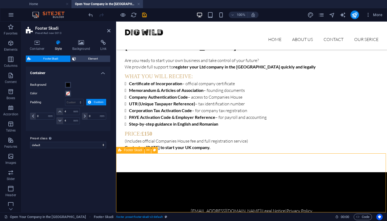
click at [148, 172] on div "[EMAIL_ADDRESS][DOMAIN_NAME] | Legal Notice | Privacy Policy" at bounding box center [251, 201] width 271 height 59
click at [108, 31] on icon at bounding box center [108, 31] width 3 height 4
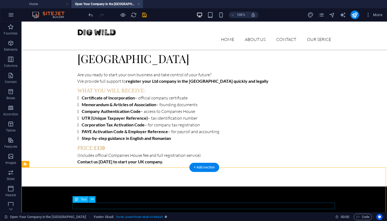
scroll to position [56, 0]
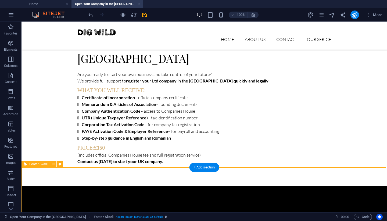
click at [180, 186] on div "[EMAIL_ADDRESS][DOMAIN_NAME] | Legal Notice | Privacy Policy" at bounding box center [205, 215] width 366 height 59
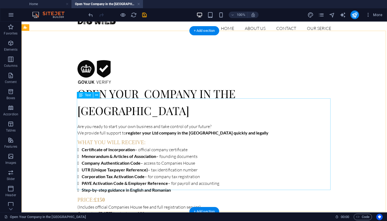
scroll to position [12, 0]
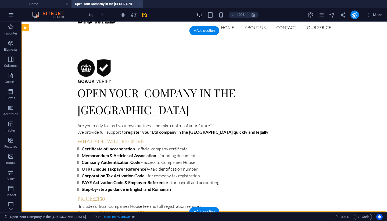
drag, startPoint x: 93, startPoint y: 64, endPoint x: 90, endPoint y: 86, distance: 22.8
click at [90, 86] on div "Open Your Company in the [GEOGRAPHIC_DATA]" at bounding box center [204, 88] width 254 height 59
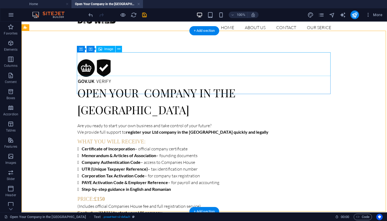
click at [111, 66] on figure at bounding box center [204, 71] width 254 height 24
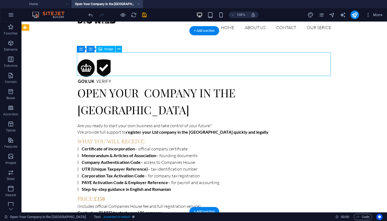
click at [111, 66] on figure at bounding box center [204, 71] width 254 height 24
select select "px"
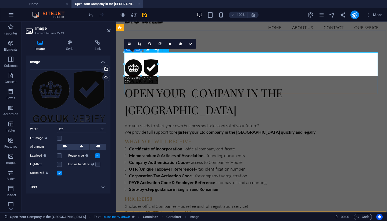
click at [133, 66] on figure at bounding box center [252, 71] width 254 height 24
click at [183, 65] on figure at bounding box center [252, 71] width 254 height 24
click at [135, 62] on figure at bounding box center [252, 71] width 254 height 24
drag, startPoint x: 274, startPoint y: 73, endPoint x: 141, endPoint y: 65, distance: 133.6
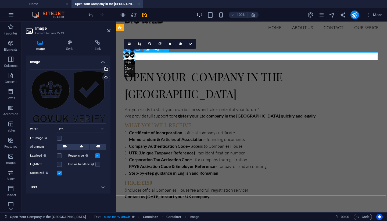
drag, startPoint x: 124, startPoint y: 75, endPoint x: 148, endPoint y: 59, distance: 29.6
type input "39"
click at [116, 40] on div "Open Your Company in the [GEOGRAPHIC_DATA] Are you ready to start your own busi…" at bounding box center [251, 129] width 271 height 183
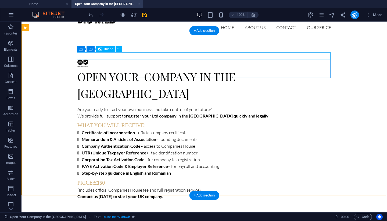
click at [80, 59] on figure at bounding box center [204, 63] width 254 height 8
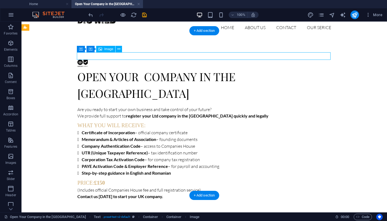
click at [81, 59] on figure at bounding box center [204, 63] width 254 height 8
select select "px"
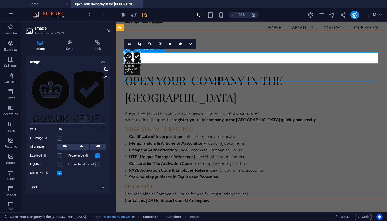
drag, startPoint x: 134, startPoint y: 59, endPoint x: 140, endPoint y: 61, distance: 6.1
type input "60"
click at [118, 63] on div "Open Your Company in the [GEOGRAPHIC_DATA] Are you ready to start your own busi…" at bounding box center [251, 131] width 271 height 187
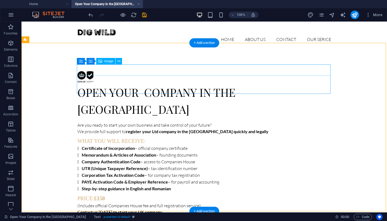
scroll to position [0, 0]
click at [81, 71] on figure at bounding box center [204, 76] width 254 height 11
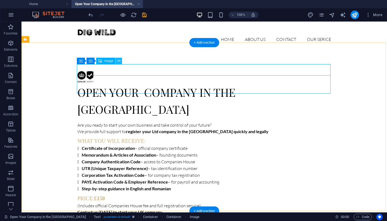
click at [119, 61] on icon at bounding box center [119, 61] width 3 height 6
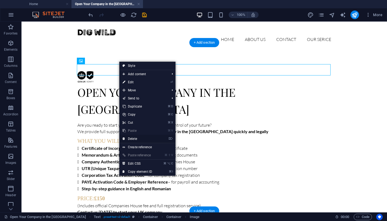
click at [134, 138] on link "⌦ Delete" at bounding box center [137, 138] width 36 height 8
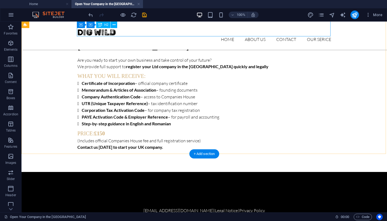
scroll to position [45, 0]
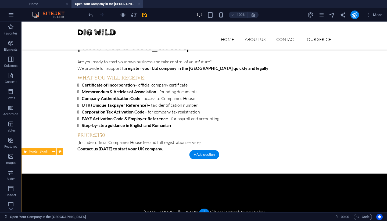
click at [178, 173] on div "[EMAIL_ADDRESS][DOMAIN_NAME] | Legal Notice | Privacy Policy" at bounding box center [205, 202] width 366 height 59
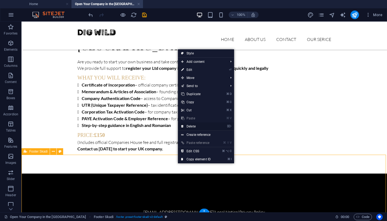
click at [185, 126] on link "⌦ Delete" at bounding box center [196, 126] width 36 height 8
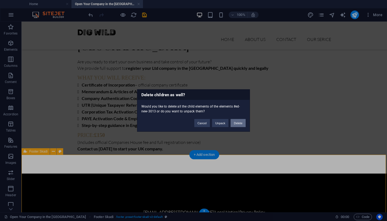
click at [233, 124] on button "Delete" at bounding box center [238, 123] width 15 height 8
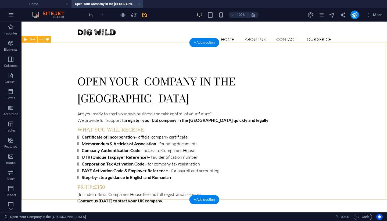
click at [196, 45] on div "+ Add section" at bounding box center [205, 42] width 30 height 9
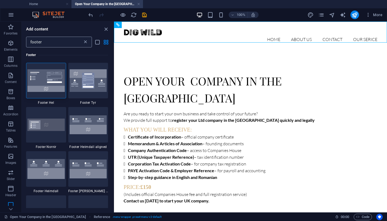
click at [86, 42] on icon at bounding box center [85, 41] width 5 height 5
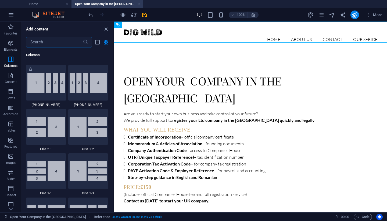
scroll to position [616, 0]
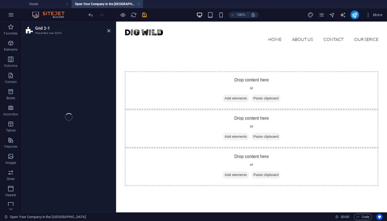
select select "rem"
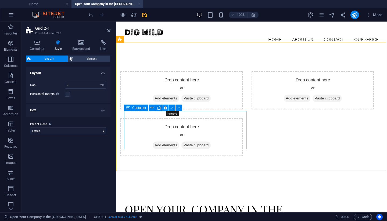
click at [166, 107] on icon at bounding box center [165, 108] width 3 height 6
click at [242, 118] on div "Drop content here or Add elements Paste clipboard" at bounding box center [181, 137] width 123 height 38
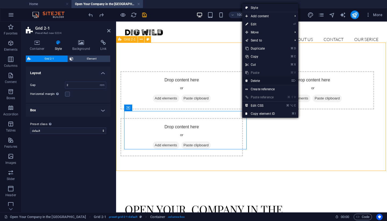
click at [252, 81] on link "⌦ Delete" at bounding box center [260, 81] width 36 height 8
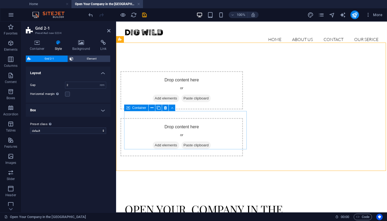
click at [201, 123] on div "Drop content here or Add elements Paste clipboard" at bounding box center [181, 137] width 123 height 38
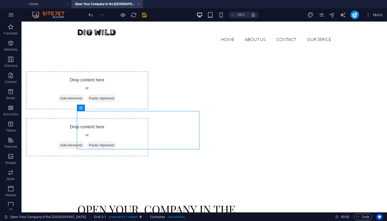
drag, startPoint x: 161, startPoint y: 128, endPoint x: 286, endPoint y: 94, distance: 129.4
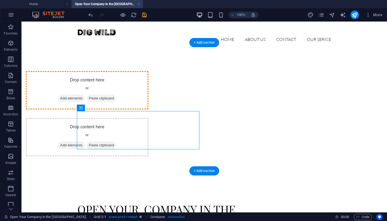
drag, startPoint x: 101, startPoint y: 130, endPoint x: 196, endPoint y: 96, distance: 100.7
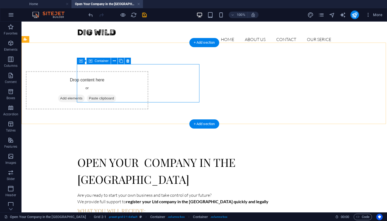
click at [148, 96] on div "Drop content here or Add elements Paste clipboard" at bounding box center [87, 90] width 123 height 38
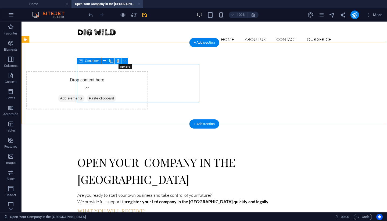
click at [119, 61] on icon at bounding box center [118, 61] width 3 height 6
click at [118, 59] on icon at bounding box center [118, 61] width 3 height 6
click at [106, 74] on div "Drop content here or Add elements Paste clipboard" at bounding box center [87, 90] width 123 height 38
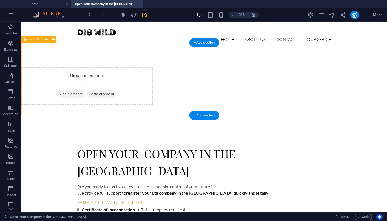
click at [95, 76] on div "Drop content here or Add elements Paste clipboard" at bounding box center [87, 86] width 131 height 38
click at [48, 41] on icon at bounding box center [46, 40] width 3 height 6
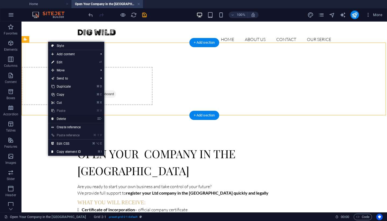
click at [61, 117] on link "⌦ Delete" at bounding box center [66, 119] width 36 height 8
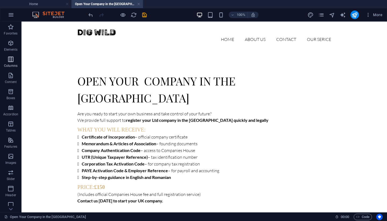
click at [9, 59] on icon "button" at bounding box center [11, 59] width 6 height 6
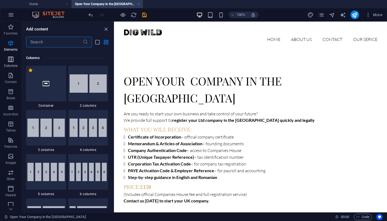
scroll to position [266, 0]
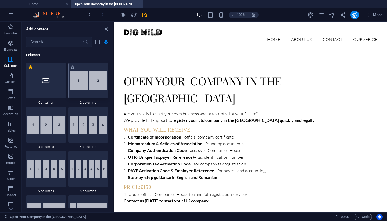
click at [93, 86] on img at bounding box center [88, 80] width 37 height 18
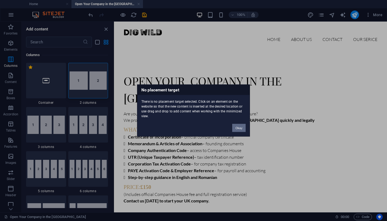
click at [239, 126] on button "Okay" at bounding box center [238, 128] width 13 height 8
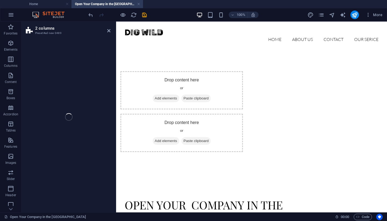
select select "rem"
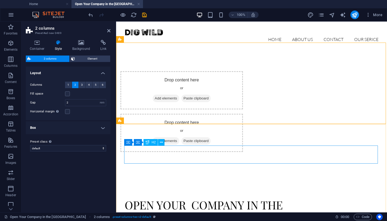
click at [183, 195] on div "Open Your Company in the [GEOGRAPHIC_DATA]" at bounding box center [252, 212] width 254 height 35
select select "px"
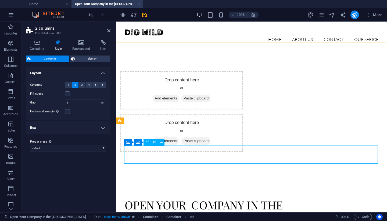
select select "px"
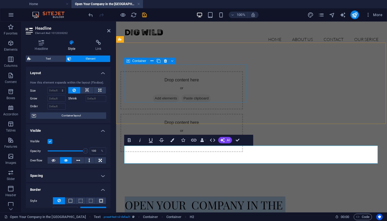
click at [170, 86] on div "Drop content here or Add elements Paste clipboard" at bounding box center [181, 90] width 123 height 38
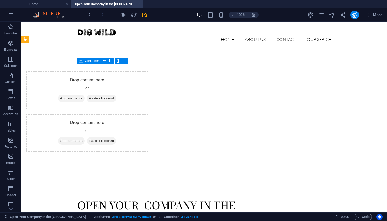
click at [85, 94] on span "Add elements" at bounding box center [71, 98] width 27 height 8
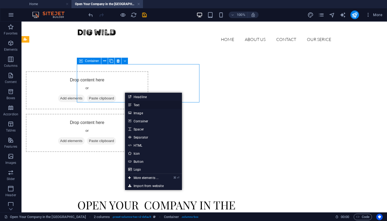
click at [137, 106] on link "Text" at bounding box center [153, 105] width 57 height 8
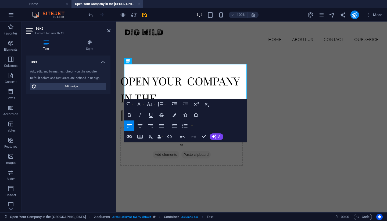
click at [177, 49] on div "OPEN YOUR COMPANY IN THE [GEOGRAPHIC_DATA] Drop content here or Add elements Pa…" at bounding box center [251, 117] width 271 height 137
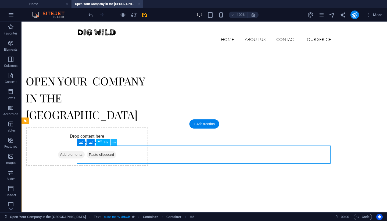
click at [114, 143] on icon at bounding box center [114, 142] width 3 height 6
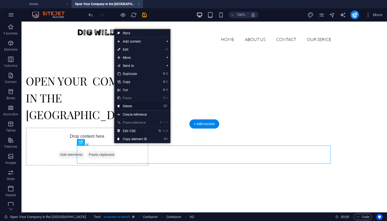
click at [126, 107] on link "⌦ Delete" at bounding box center [132, 106] width 36 height 8
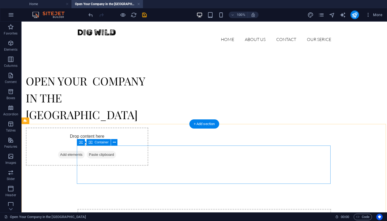
click at [115, 142] on icon at bounding box center [114, 142] width 3 height 6
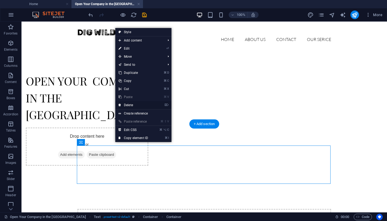
click at [125, 104] on link "⌦ Delete" at bounding box center [133, 105] width 36 height 8
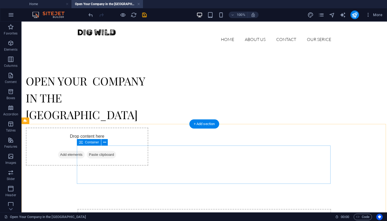
click at [105, 142] on icon at bounding box center [104, 142] width 3 height 6
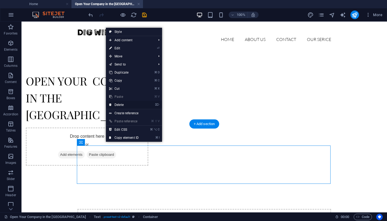
click at [114, 105] on link "⌦ Delete" at bounding box center [124, 105] width 36 height 8
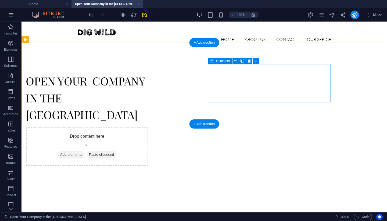
click at [85, 151] on span "Add elements" at bounding box center [71, 155] width 27 height 8
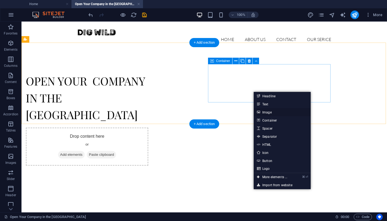
click at [269, 113] on link "Image" at bounding box center [282, 112] width 57 height 8
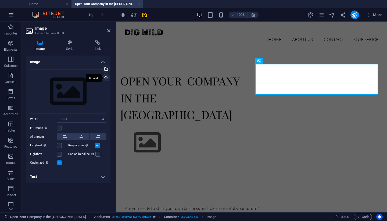
click at [106, 78] on div "Upload" at bounding box center [106, 78] width 8 height 8
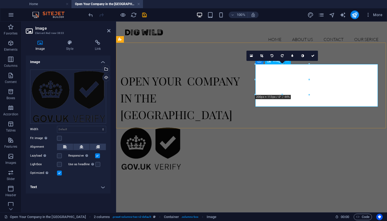
drag, startPoint x: 371, startPoint y: 85, endPoint x: 267, endPoint y: 77, distance: 105.0
drag, startPoint x: 372, startPoint y: 86, endPoint x: 271, endPoint y: 89, distance: 100.6
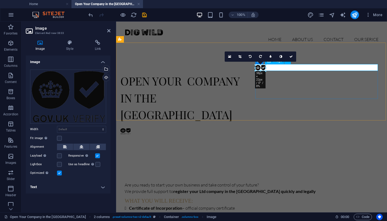
drag, startPoint x: 282, startPoint y: 94, endPoint x: 263, endPoint y: 69, distance: 31.0
type input "45"
select select "px"
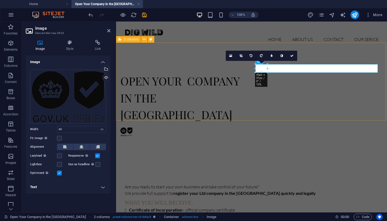
click at [238, 108] on div "OPEN YOUR COMPANY IN THE [GEOGRAPHIC_DATA]" at bounding box center [251, 103] width 271 height 108
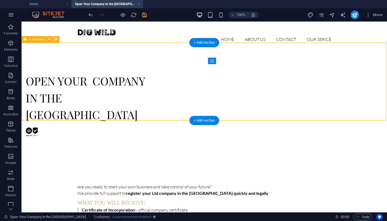
click at [202, 89] on div "OPEN YOUR COMPANY IN THE [GEOGRAPHIC_DATA]" at bounding box center [205, 103] width 366 height 108
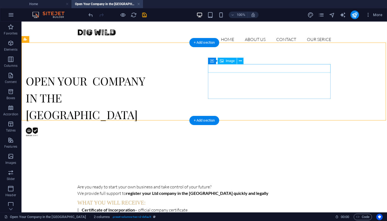
click at [148, 127] on figure at bounding box center [87, 131] width 123 height 9
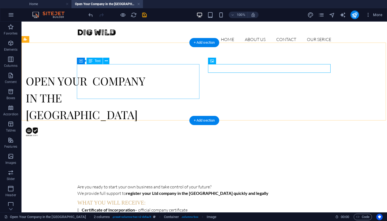
click at [148, 74] on h2 "OPEN YOUR COMPANY IN THE [GEOGRAPHIC_DATA]" at bounding box center [87, 97] width 123 height 52
click at [148, 127] on figure at bounding box center [87, 131] width 123 height 9
click at [82, 72] on h2 "OPEN YOUR COMPANY IN THE [GEOGRAPHIC_DATA]" at bounding box center [87, 97] width 123 height 52
click at [148, 127] on figure at bounding box center [87, 131] width 123 height 9
click at [140, 85] on h2 "OPEN YOUR COMPANY IN THE [GEOGRAPHIC_DATA]" at bounding box center [87, 97] width 123 height 52
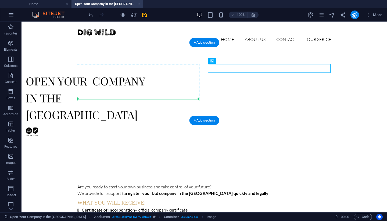
drag, startPoint x: 214, startPoint y: 67, endPoint x: 163, endPoint y: 91, distance: 56.3
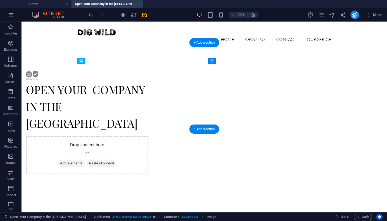
drag, startPoint x: 112, startPoint y: 118, endPoint x: 134, endPoint y: 96, distance: 30.6
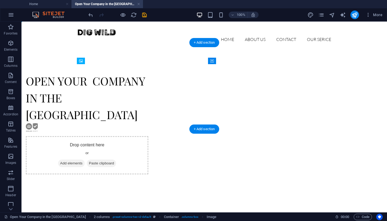
drag, startPoint x: 85, startPoint y: 68, endPoint x: 131, endPoint y: 93, distance: 52.6
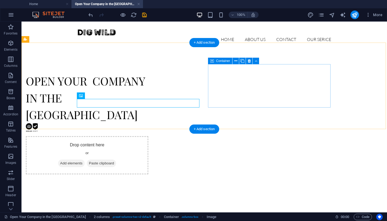
click at [148, 136] on div "Drop content here or Add elements Paste clipboard" at bounding box center [87, 155] width 123 height 38
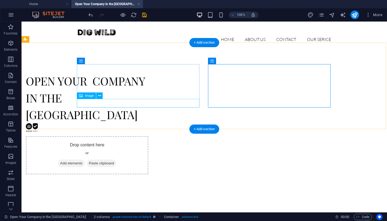
click at [88, 123] on figure at bounding box center [87, 127] width 123 height 9
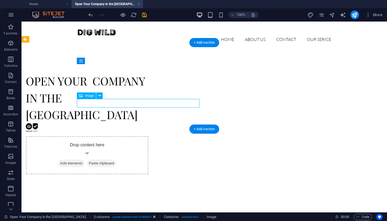
click at [88, 123] on figure at bounding box center [87, 127] width 123 height 9
select select "px"
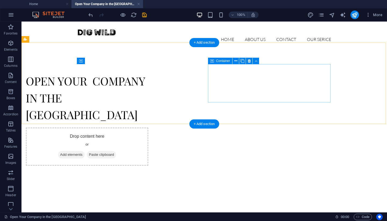
click at [85, 151] on span "Add elements" at bounding box center [71, 155] width 27 height 8
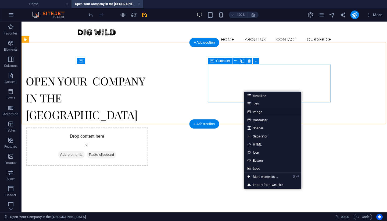
click at [256, 113] on link "Image" at bounding box center [272, 112] width 57 height 8
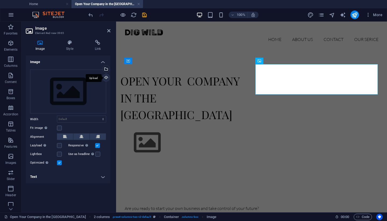
click at [105, 76] on div "Upload" at bounding box center [106, 78] width 8 height 8
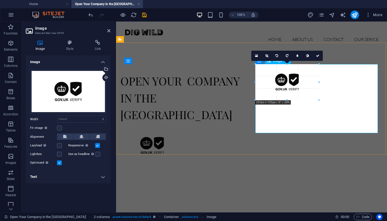
drag, startPoint x: 361, startPoint y: 65, endPoint x: 255, endPoint y: 89, distance: 108.9
type input "237"
select select "px"
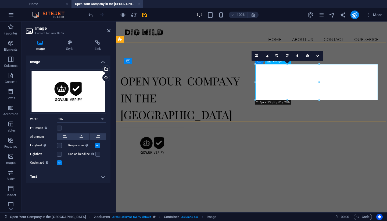
drag, startPoint x: 436, startPoint y: 86, endPoint x: 267, endPoint y: 85, distance: 168.9
click at [144, 120] on div "OPEN YOUR COMPANY IN THE [GEOGRAPHIC_DATA]" at bounding box center [251, 116] width 271 height 135
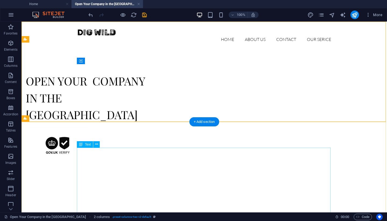
scroll to position [0, 0]
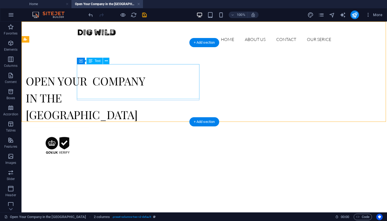
click at [111, 86] on h2 "OPEN YOUR COMPANY IN THE [GEOGRAPHIC_DATA]" at bounding box center [87, 97] width 123 height 52
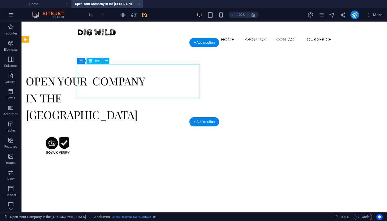
click at [111, 86] on h2 "OPEN YOUR COMPANY IN THE [GEOGRAPHIC_DATA]" at bounding box center [87, 97] width 123 height 52
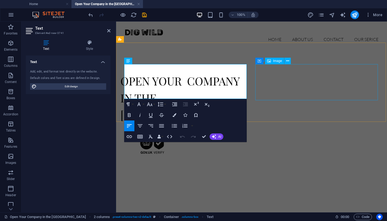
drag, startPoint x: 246, startPoint y: 93, endPoint x: 258, endPoint y: 93, distance: 11.6
click at [258, 93] on div "OPEN YOUR COMPANY IN THE [GEOGRAPHIC_DATA]" at bounding box center [247, 116] width 271 height 143
drag, startPoint x: 247, startPoint y: 78, endPoint x: 344, endPoint y: 78, distance: 97.1
click at [344, 78] on div "OPEN YOUR COMPANY IN THE [GEOGRAPHIC_DATA]" at bounding box center [251, 116] width 271 height 135
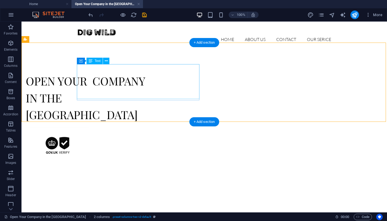
click at [148, 86] on h2 "OPEN YOUR COMPANY IN THE [GEOGRAPHIC_DATA]" at bounding box center [87, 97] width 123 height 52
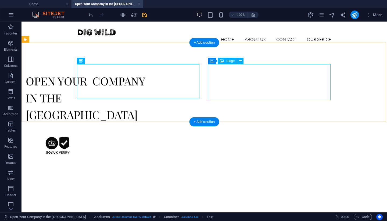
click at [148, 127] on figure at bounding box center [87, 145] width 123 height 36
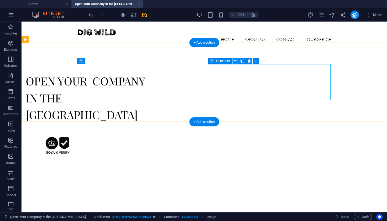
click at [235, 62] on icon at bounding box center [236, 61] width 3 height 6
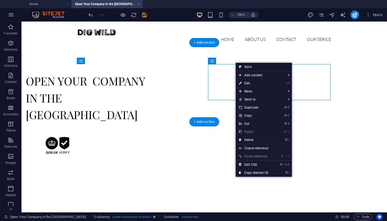
click at [243, 67] on link "Style" at bounding box center [264, 67] width 56 height 8
select select "rem"
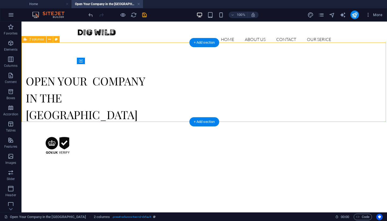
drag, startPoint x: 123, startPoint y: 120, endPoint x: 122, endPoint y: 101, distance: 19.4
click at [122, 101] on div "OPEN YOUR COMPANY IN THE [GEOGRAPHIC_DATA]" at bounding box center [205, 116] width 366 height 135
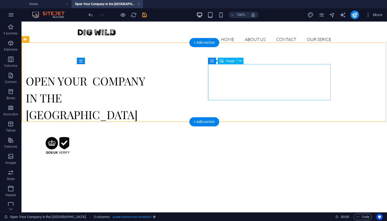
click at [148, 127] on figure at bounding box center [87, 145] width 123 height 36
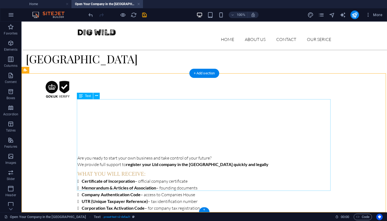
scroll to position [48, 0]
click at [161, 187] on div "Are you ready to start your own business and take control of your future? We pr…" at bounding box center [204, 201] width 254 height 93
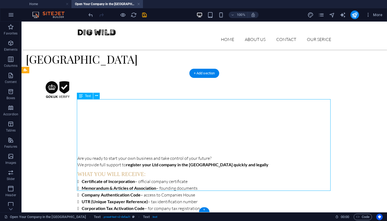
click at [161, 187] on div "Are you ready to start your own business and take control of your future? We pr…" at bounding box center [204, 201] width 254 height 93
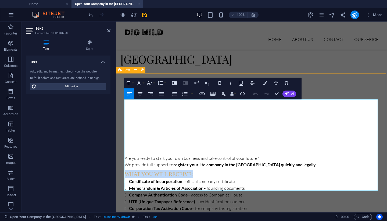
drag, startPoint x: 197, startPoint y: 117, endPoint x: 120, endPoint y: 118, distance: 76.4
click at [120, 129] on div "Are you ready to start your own business and take control of your future? We pr…" at bounding box center [251, 199] width 271 height 141
click at [266, 83] on icon "button" at bounding box center [265, 83] width 4 height 4
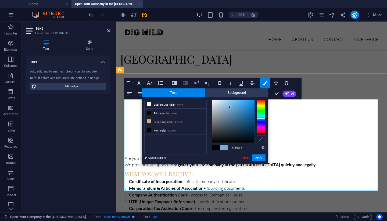
click at [261, 118] on div at bounding box center [261, 116] width 9 height 33
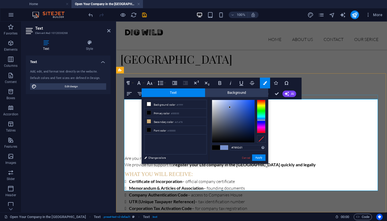
click at [261, 120] on div at bounding box center [261, 116] width 9 height 33
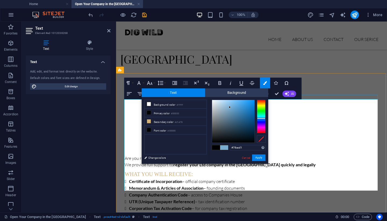
click at [261, 118] on div at bounding box center [261, 116] width 9 height 33
click at [261, 119] on div at bounding box center [261, 118] width 9 height 1
type input "#012245"
drag, startPoint x: 229, startPoint y: 105, endPoint x: 254, endPoint y: 130, distance: 35.2
click at [254, 130] on div at bounding box center [233, 121] width 42 height 42
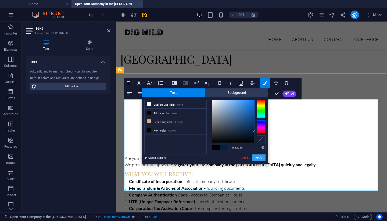
click at [258, 159] on button "Apply" at bounding box center [258, 157] width 13 height 6
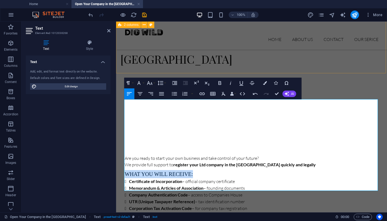
click at [208, 63] on div "OPEN YOUR COMPANY IN THE [GEOGRAPHIC_DATA]" at bounding box center [251, 51] width 271 height 156
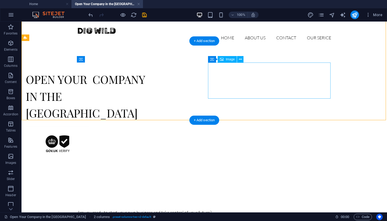
scroll to position [2, 0]
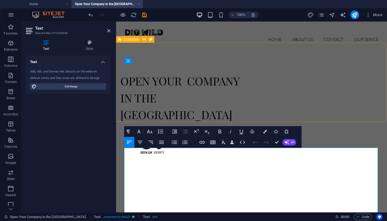
click at [138, 106] on div "OPEN YOUR COMPANY IN THE [GEOGRAPHIC_DATA]" at bounding box center [251, 116] width 271 height 135
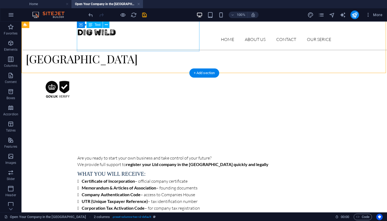
scroll to position [48, 0]
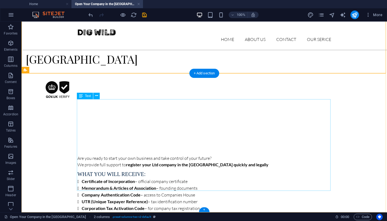
click at [96, 155] on div "Are you ready to start your own business and take control of your future? We pr…" at bounding box center [204, 201] width 254 height 93
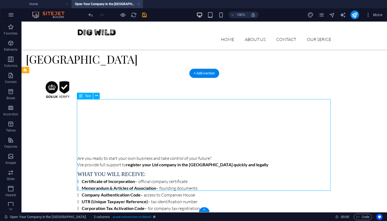
click at [96, 155] on div "Are you ready to start your own business and take control of your future? We pr…" at bounding box center [204, 201] width 254 height 93
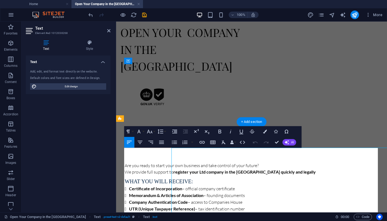
scroll to position [0, 0]
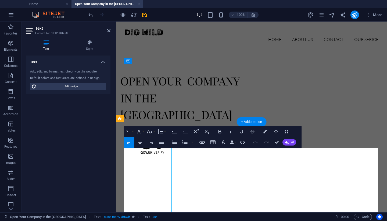
click at [96, 101] on div "Text Add, edit, and format text directly on the website. Default colors and fon…" at bounding box center [68, 131] width 85 height 152
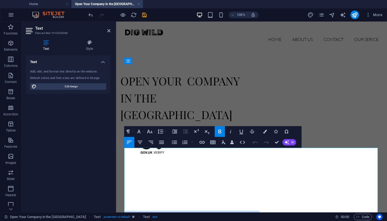
drag, startPoint x: 280, startPoint y: 159, endPoint x: 110, endPoint y: 145, distance: 170.5
click at [116, 145] on html "Skip to main content Home About us Contact OUR SERICE Open Your Company in the …" at bounding box center [251, 174] width 271 height 304
click at [221, 132] on icon "button" at bounding box center [220, 131] width 3 height 4
click at [137, 109] on div "OPEN YOUR COMPANY IN THE [GEOGRAPHIC_DATA]" at bounding box center [251, 116] width 271 height 135
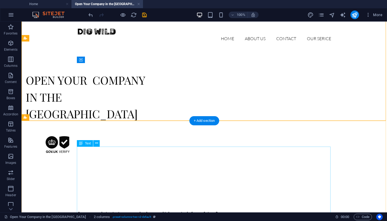
scroll to position [1, 0]
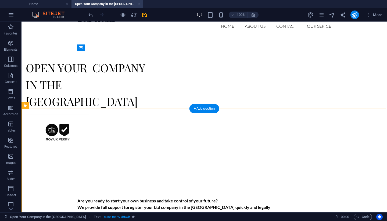
scroll to position [12, 0]
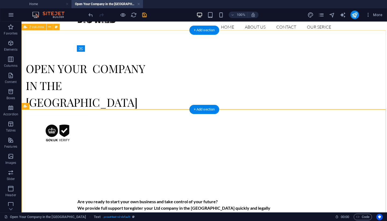
drag, startPoint x: 63, startPoint y: 129, endPoint x: 38, endPoint y: 89, distance: 47.0
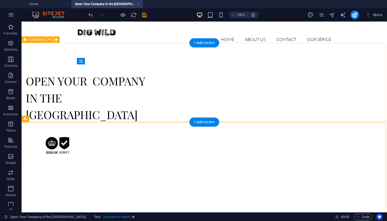
scroll to position [0, 0]
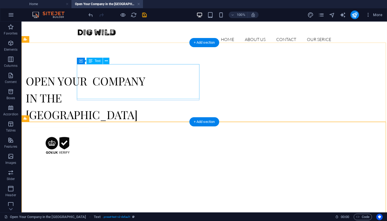
click at [148, 93] on h2 "OPEN YOUR COMPANY IN THE [GEOGRAPHIC_DATA]" at bounding box center [87, 97] width 123 height 52
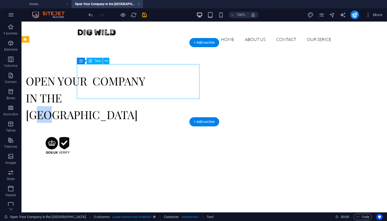
click at [148, 93] on h2 "OPEN YOUR COMPANY IN THE [GEOGRAPHIC_DATA]" at bounding box center [87, 97] width 123 height 52
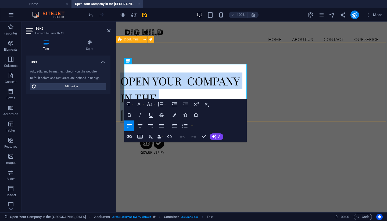
drag, startPoint x: 181, startPoint y: 92, endPoint x: 121, endPoint y: 70, distance: 64.2
click at [121, 70] on div "OPEN YOUR COMPANY IN THE [GEOGRAPHIC_DATA]" at bounding box center [251, 116] width 271 height 135
click at [130, 116] on icon "button" at bounding box center [129, 115] width 3 height 4
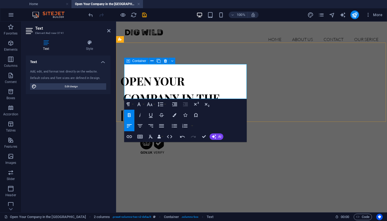
click at [130, 116] on icon "button" at bounding box center [129, 115] width 3 height 4
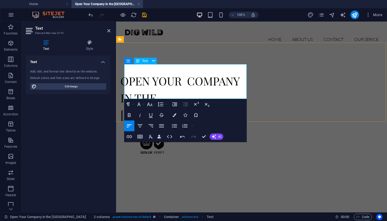
click at [183, 93] on h2 "OPEN YOUR COMPANY IN THE [GEOGRAPHIC_DATA]" at bounding box center [181, 97] width 123 height 52
drag, startPoint x: 184, startPoint y: 93, endPoint x: 113, endPoint y: 92, distance: 71.0
click at [116, 92] on html "Skip to main content Home About us Contact OUR SERICE Open Your Company in the …" at bounding box center [251, 174] width 271 height 304
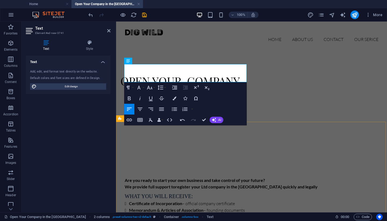
click at [251, 151] on div "Are you ready to start your own business and take control of your future? We pr…" at bounding box center [251, 221] width 271 height 141
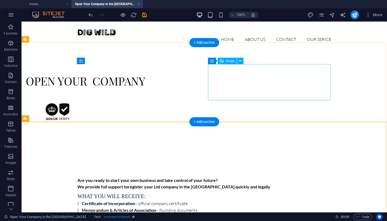
click at [148, 94] on figure at bounding box center [87, 112] width 123 height 36
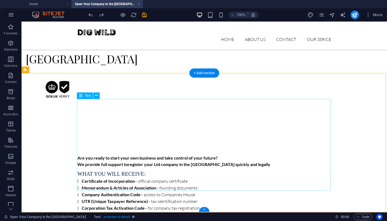
scroll to position [48, 0]
click at [205, 207] on div "+" at bounding box center [204, 209] width 10 height 5
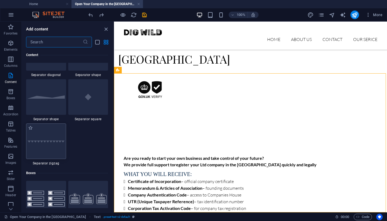
scroll to position [1368, 0]
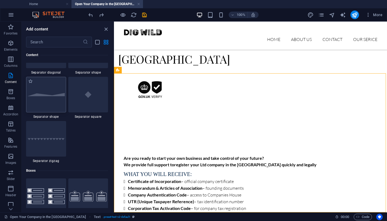
click at [52, 100] on div at bounding box center [46, 94] width 40 height 35
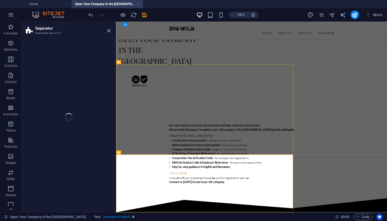
select select "polygon2"
select select "rem"
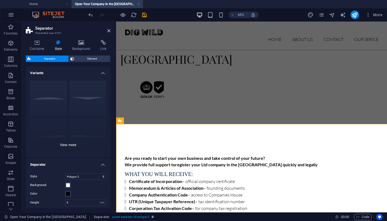
scroll to position [70, 0]
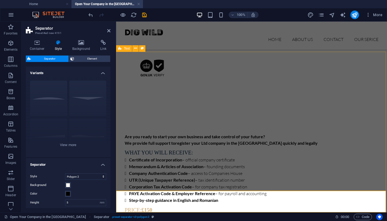
click at [167, 180] on div "Are you ready to start your own business and take control of your future? We pr…" at bounding box center [251, 177] width 271 height 141
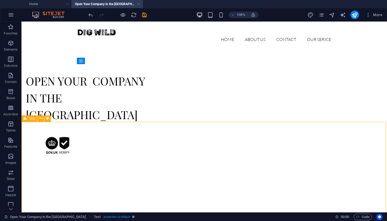
scroll to position [0, 0]
click at [10, 47] on span "Elements" at bounding box center [11, 46] width 22 height 13
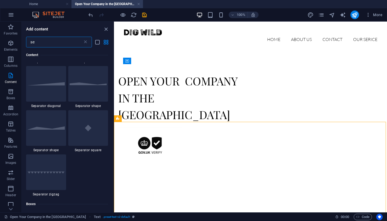
scroll to position [170, 0]
type input "se"
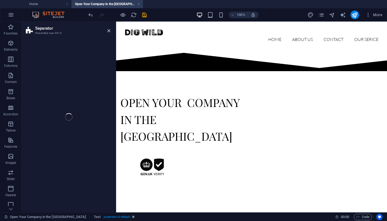
select select "polygon1"
select select "rem"
select select "preset-separator-v3-polygon1"
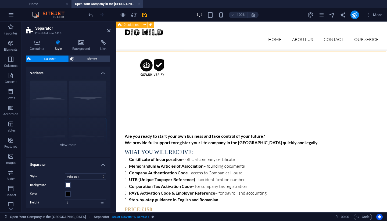
scroll to position [91, 0]
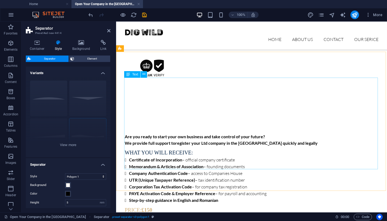
click at [149, 133] on div "Are you ready to start your own business and take control of your future? We pr…" at bounding box center [252, 179] width 254 height 93
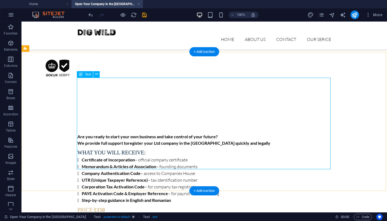
click at [81, 74] on icon at bounding box center [81, 74] width 4 height 6
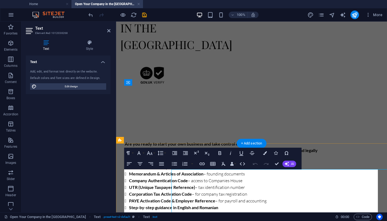
scroll to position [0, 0]
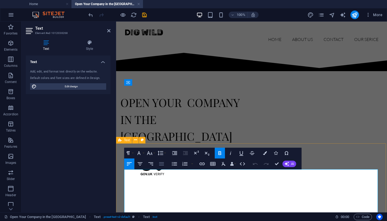
click at [160, 164] on icon "button" at bounding box center [161, 163] width 6 height 6
click at [161, 164] on icon "button" at bounding box center [161, 163] width 6 height 6
click at [139, 162] on icon "button" at bounding box center [140, 163] width 6 height 6
click at [160, 165] on icon "button" at bounding box center [161, 163] width 5 height 3
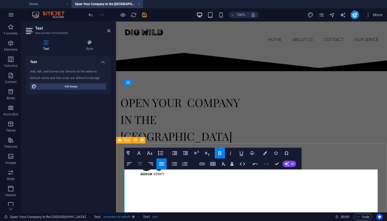
click at [139, 164] on icon "button" at bounding box center [140, 163] width 6 height 6
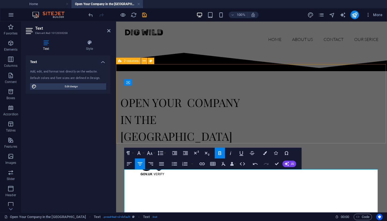
click at [142, 127] on div "OPEN YOUR COMPANY IN THE [GEOGRAPHIC_DATA]" at bounding box center [251, 138] width 271 height 135
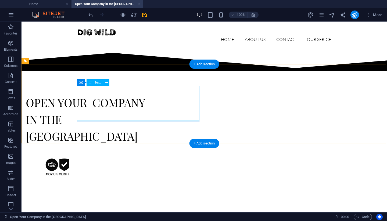
click at [127, 97] on h2 "OPEN YOUR COMPANY IN THE [GEOGRAPHIC_DATA]" at bounding box center [87, 119] width 123 height 52
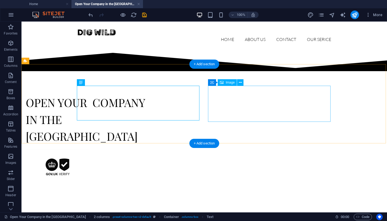
click at [148, 149] on figure at bounding box center [87, 167] width 123 height 36
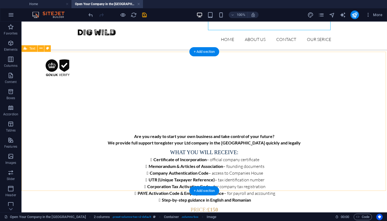
scroll to position [91, 0]
click at [109, 174] on div "Are you ready to start your own business and take control of your future? We pr…" at bounding box center [205, 177] width 366 height 141
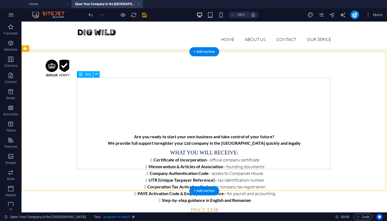
click at [148, 135] on div "Are you ready to start your own business and take control of your future? We pr…" at bounding box center [204, 179] width 254 height 93
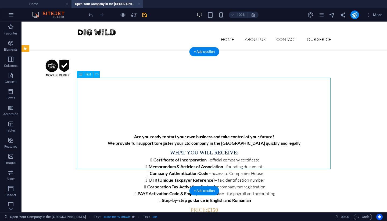
click at [148, 135] on div "Are you ready to start your own business and take control of your future? We pr…" at bounding box center [204, 179] width 254 height 93
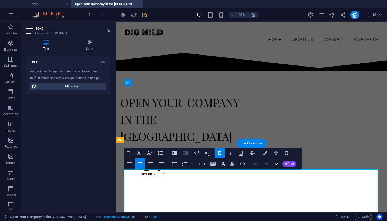
click at [148, 135] on div "OPEN YOUR COMPANY IN THE [GEOGRAPHIC_DATA]" at bounding box center [251, 138] width 271 height 135
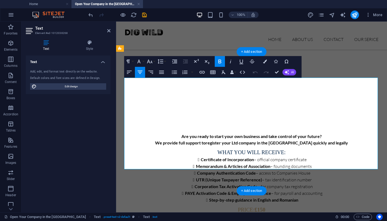
scroll to position [91, 0]
click at [334, 133] on p "Are you ready to start your own business and take control of your future? We pr…" at bounding box center [252, 139] width 254 height 13
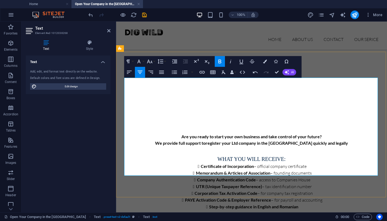
click at [307, 203] on li "Step-by-step guidance in English and Romanian" at bounding box center [254, 206] width 250 height 7
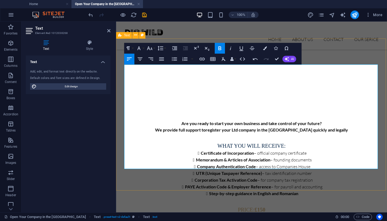
scroll to position [104, 0]
click at [313, 214] on p "(Includes official Companies House fee and full registration service)" at bounding box center [252, 217] width 254 height 6
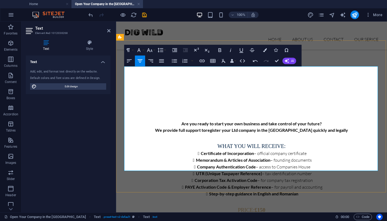
scroll to position [102, 0]
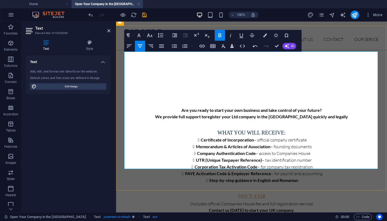
scroll to position [117, 0]
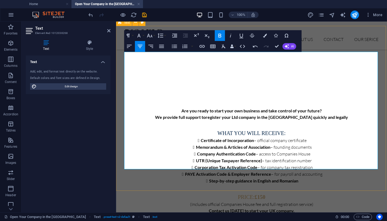
click at [260, 180] on div "Are you ready to start your own business and take control of your future? We pr…" at bounding box center [251, 164] width 271 height 166
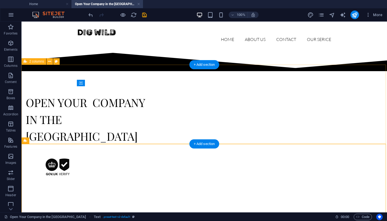
scroll to position [0, 0]
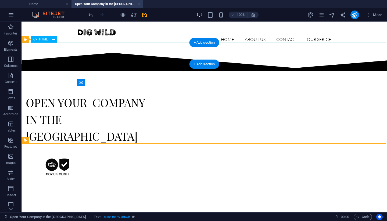
click at [155, 55] on div at bounding box center [205, 60] width 366 height 22
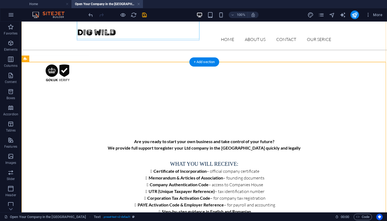
scroll to position [99, 0]
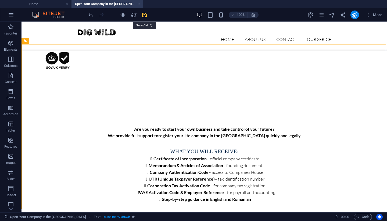
click at [145, 16] on icon "save" at bounding box center [144, 15] width 6 height 6
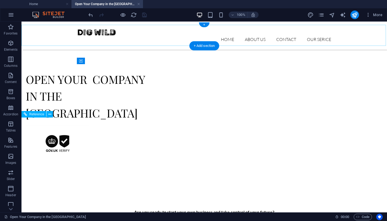
scroll to position [3, 0]
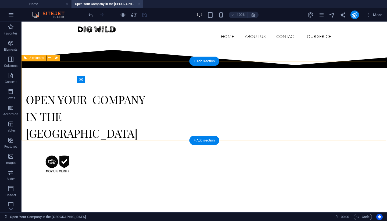
click at [60, 115] on div "OPEN YOUR COMPANY IN THE [GEOGRAPHIC_DATA]" at bounding box center [205, 135] width 366 height 135
select select "rem"
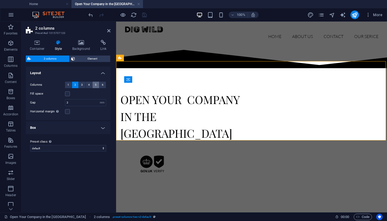
click at [95, 86] on span "5" at bounding box center [96, 84] width 2 height 6
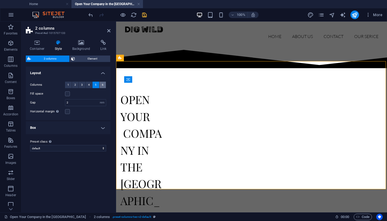
click at [102, 85] on span "6" at bounding box center [103, 84] width 2 height 6
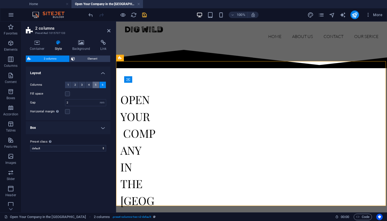
click at [96, 85] on span "5" at bounding box center [96, 84] width 2 height 6
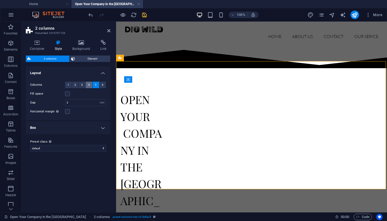
click at [89, 84] on span "4" at bounding box center [89, 84] width 2 height 6
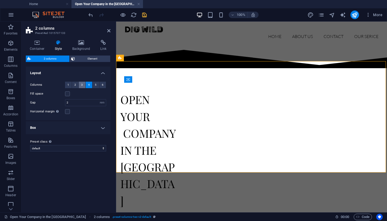
click at [82, 84] on span "3" at bounding box center [82, 84] width 2 height 6
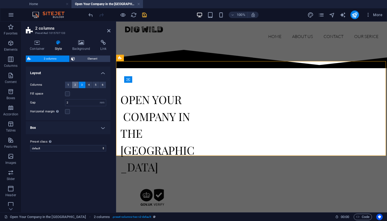
click at [74, 84] on button "2" at bounding box center [75, 84] width 7 height 6
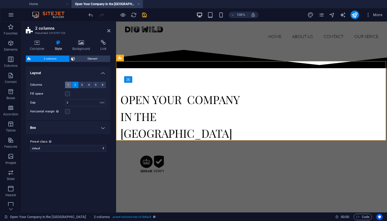
click at [69, 84] on span "1" at bounding box center [69, 84] width 2 height 6
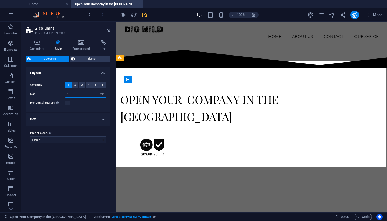
click at [76, 97] on input "2" at bounding box center [85, 94] width 41 height 6
type input "1"
click at [72, 130] on label "Preset class Above chosen variant and settings affect all elements which carry …" at bounding box center [68, 133] width 76 height 6
click at [72, 136] on select "default Add preset class" at bounding box center [68, 139] width 76 height 6
